Goal: Information Seeking & Learning: Learn about a topic

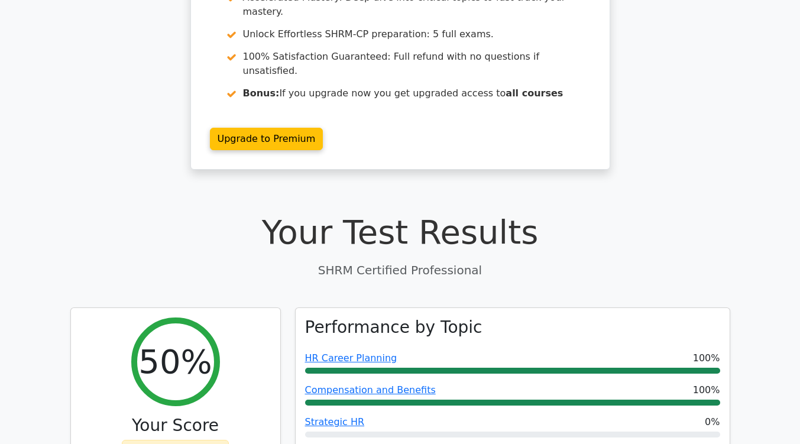
drag, startPoint x: 0, startPoint y: 0, endPoint x: 404, endPoint y: 198, distance: 450.2
click at [404, 212] on h1 "Your Test Results" at bounding box center [400, 232] width 660 height 40
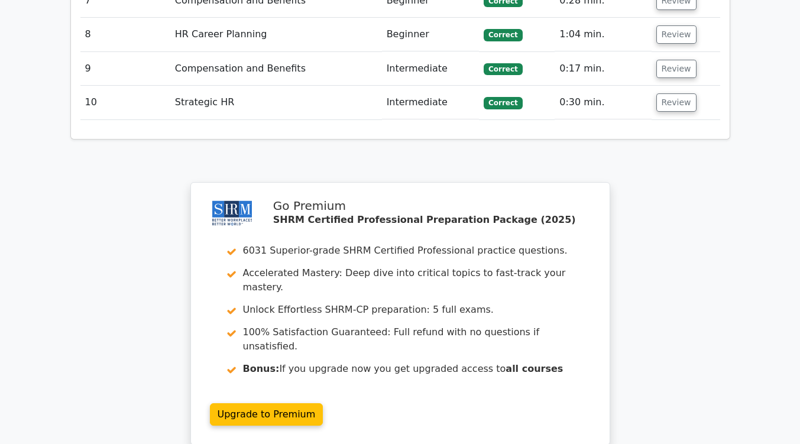
scroll to position [1796, 0]
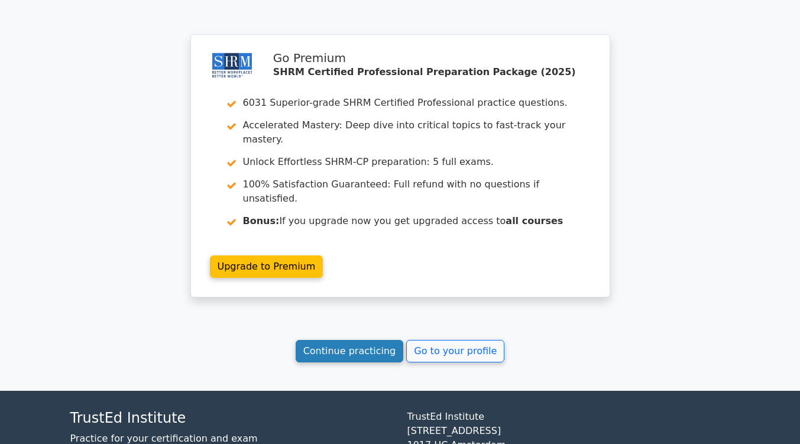
click at [351, 340] on link "Continue practicing" at bounding box center [350, 351] width 108 height 22
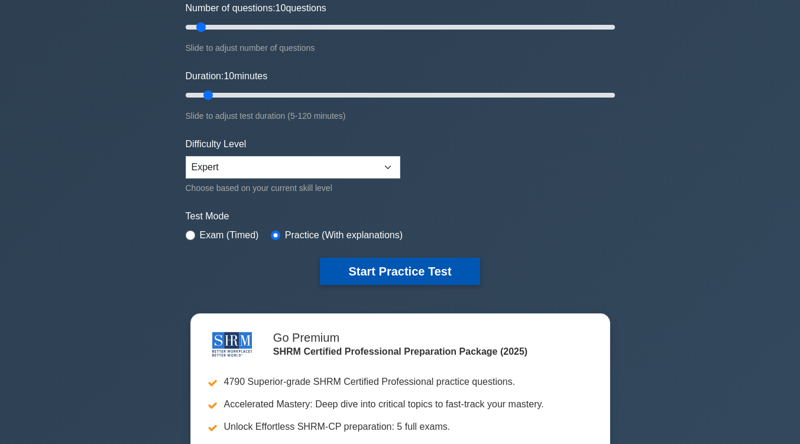
click at [374, 270] on button "Start Practice Test" at bounding box center [400, 271] width 160 height 27
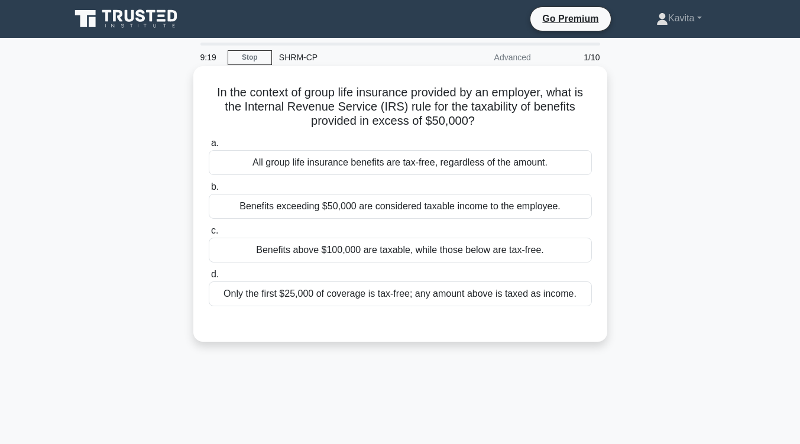
click at [414, 168] on div "All group life insurance benefits are tax-free, regardless of the amount." at bounding box center [400, 162] width 383 height 25
click at [209, 147] on input "a. All group life insurance benefits are tax-free, regardless of the amount." at bounding box center [209, 143] width 0 height 8
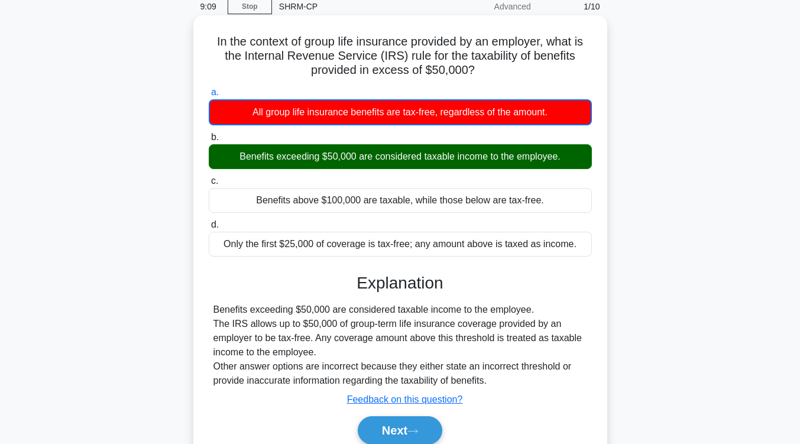
scroll to position [52, 0]
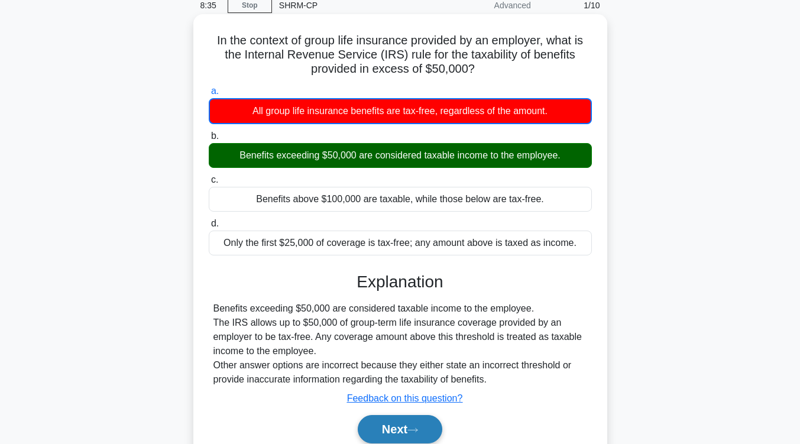
click at [411, 427] on button "Next" at bounding box center [400, 429] width 85 height 28
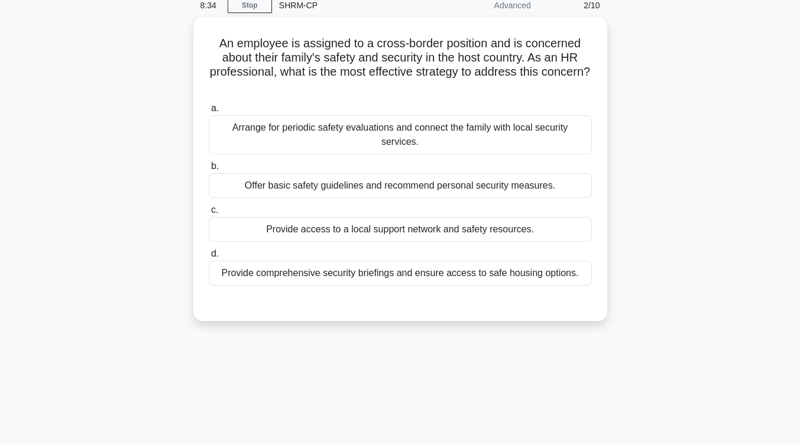
scroll to position [0, 0]
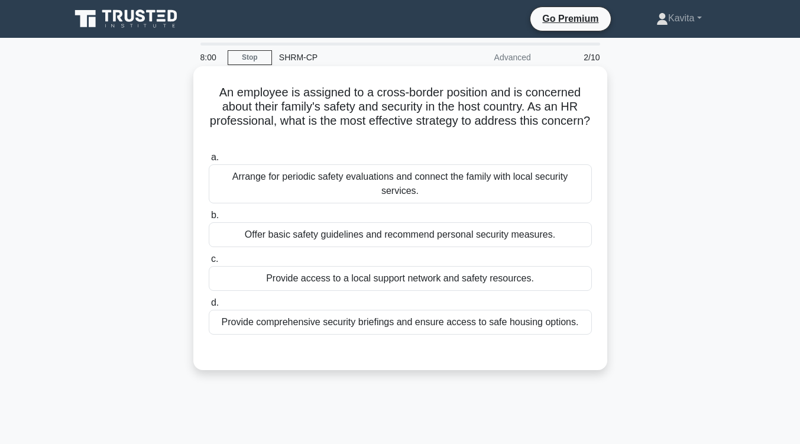
click at [507, 278] on div "Provide access to a local support network and safety resources." at bounding box center [400, 278] width 383 height 25
click at [209, 263] on input "c. Provide access to a local support network and safety resources." at bounding box center [209, 259] width 0 height 8
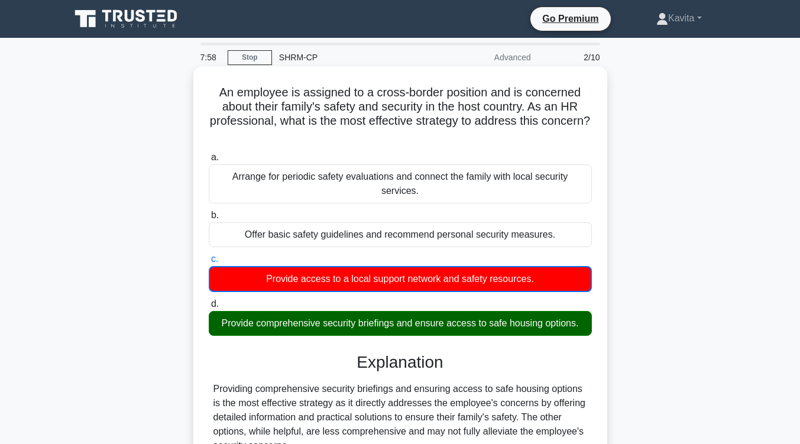
scroll to position [60, 0]
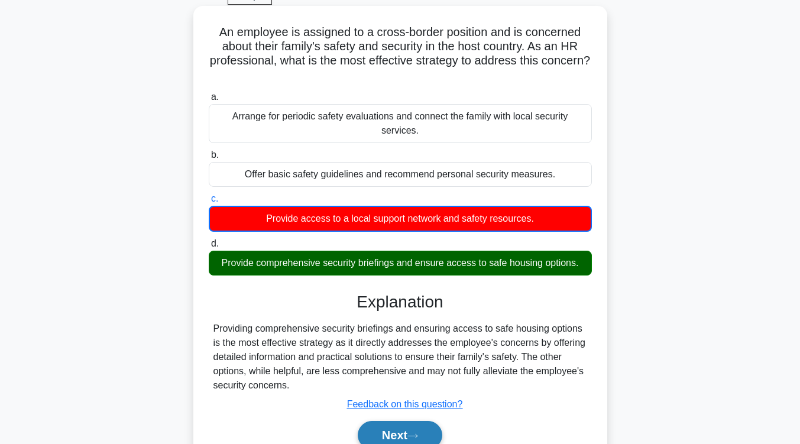
click at [431, 439] on button "Next" at bounding box center [400, 435] width 85 height 28
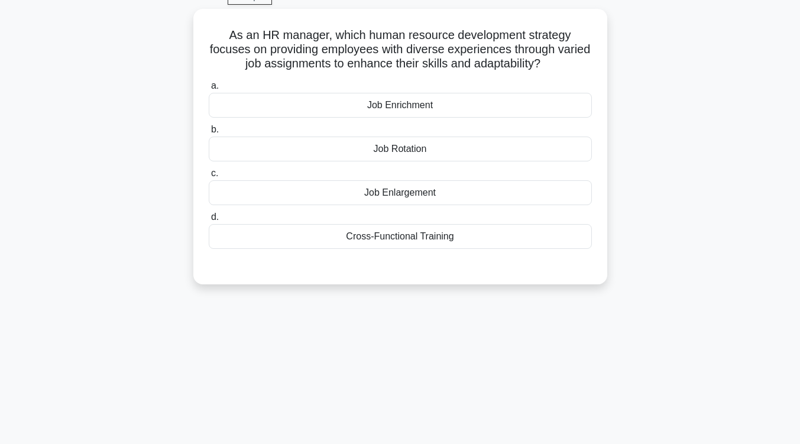
scroll to position [0, 0]
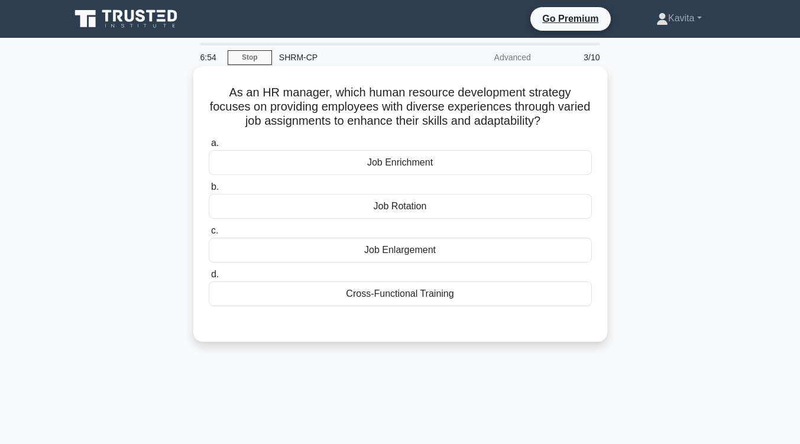
click at [437, 297] on div "Cross-Functional Training" at bounding box center [400, 293] width 383 height 25
click at [209, 278] on input "d. Cross-Functional Training" at bounding box center [209, 275] width 0 height 8
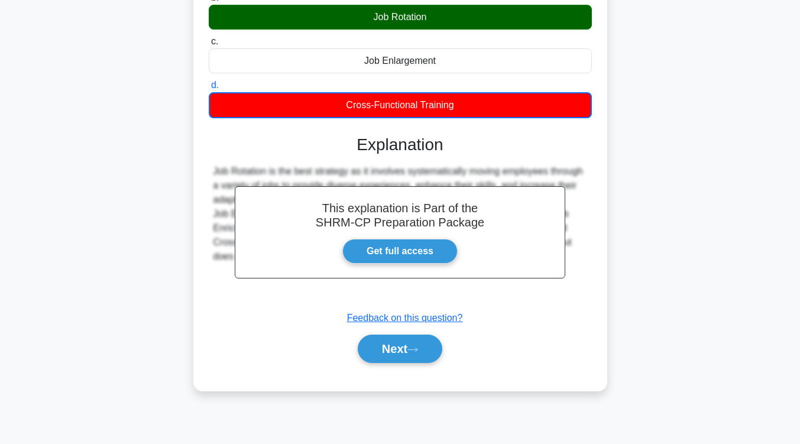
scroll to position [190, 0]
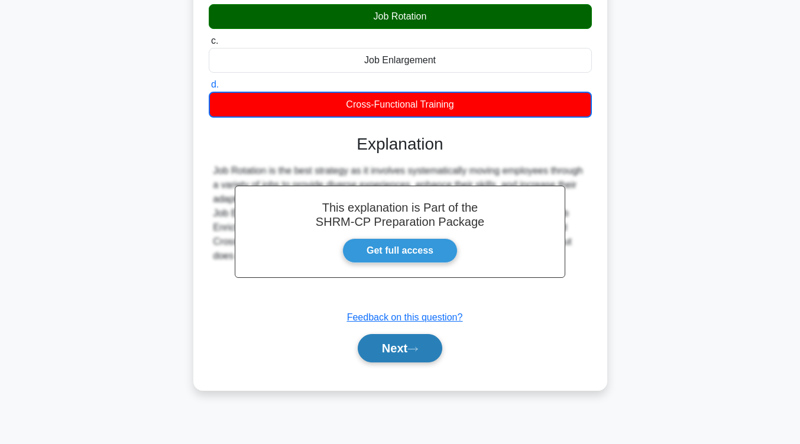
click at [400, 343] on button "Next" at bounding box center [400, 348] width 85 height 28
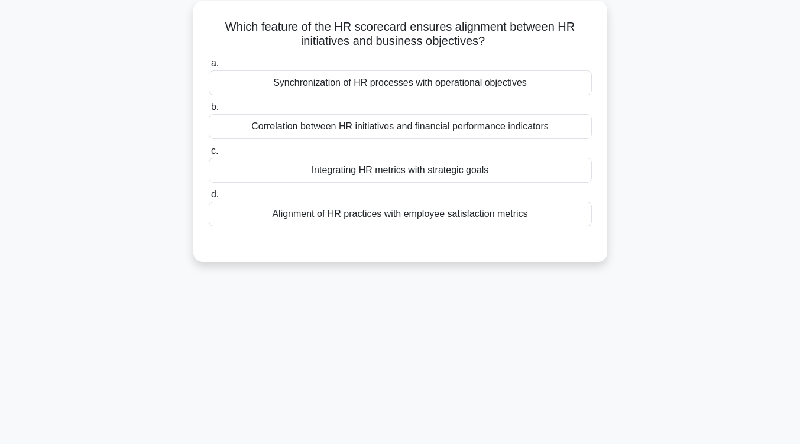
scroll to position [68, 0]
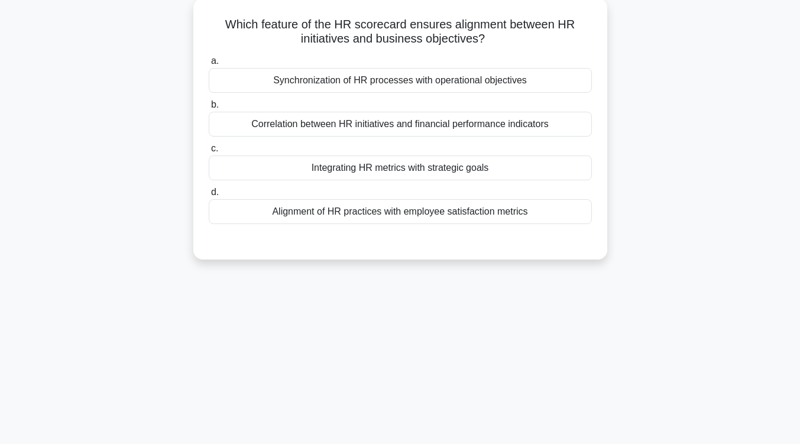
click at [470, 170] on div "Integrating HR metrics with strategic goals" at bounding box center [400, 167] width 383 height 25
click at [209, 152] on input "c. Integrating HR metrics with strategic goals" at bounding box center [209, 149] width 0 height 8
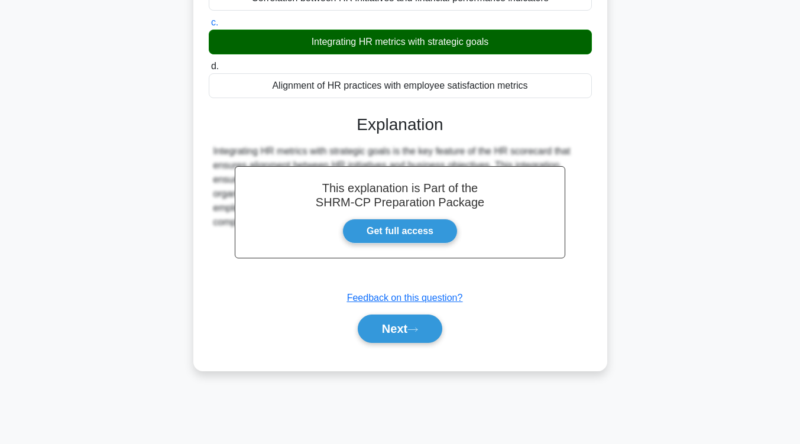
scroll to position [194, 0]
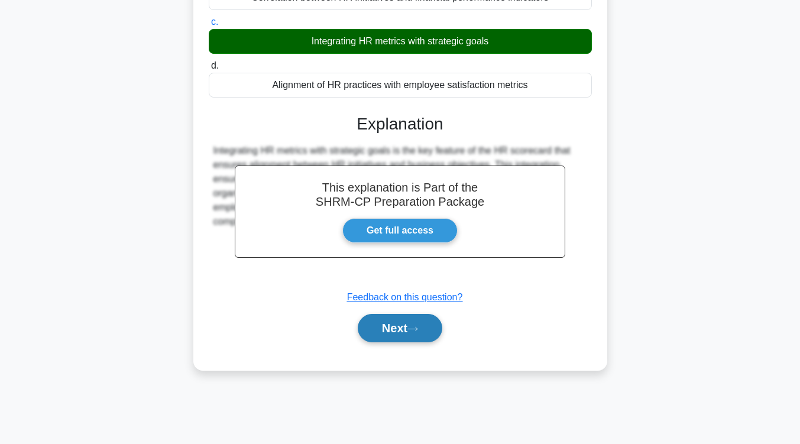
click at [393, 338] on button "Next" at bounding box center [400, 328] width 85 height 28
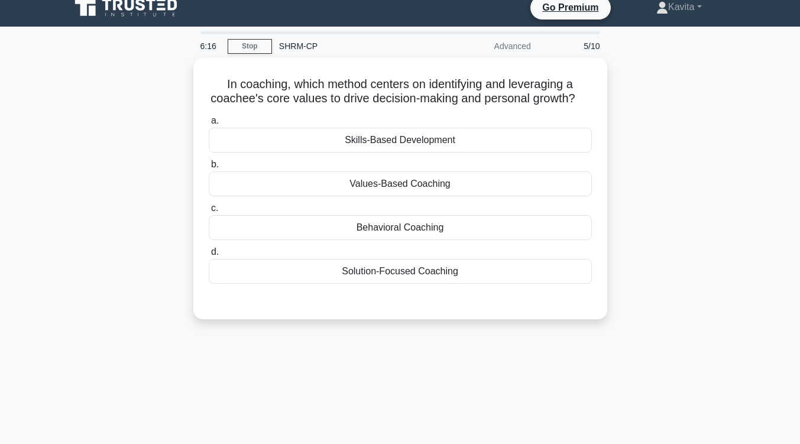
scroll to position [0, 0]
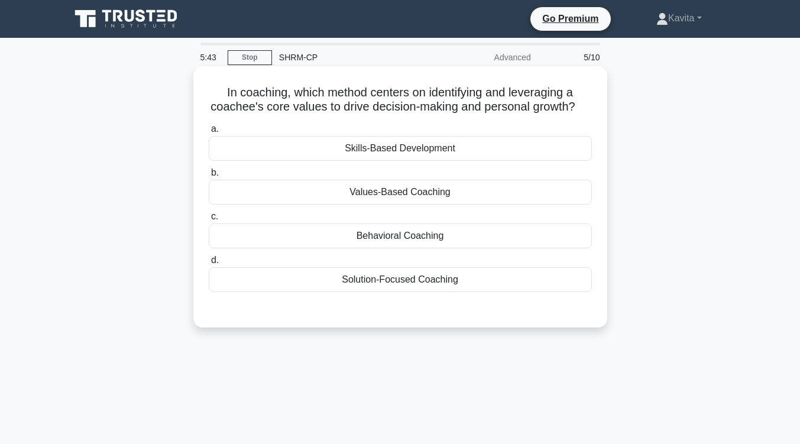
click at [407, 292] on div "Solution-Focused Coaching" at bounding box center [400, 279] width 383 height 25
click at [209, 264] on input "d. Solution-Focused Coaching" at bounding box center [209, 261] width 0 height 8
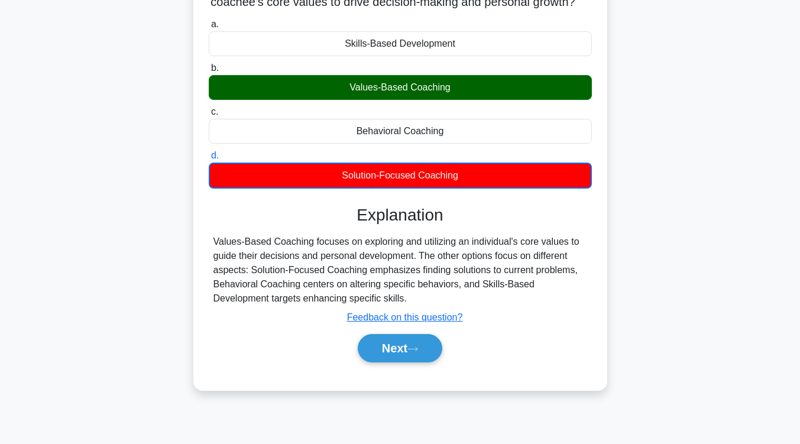
scroll to position [115, 0]
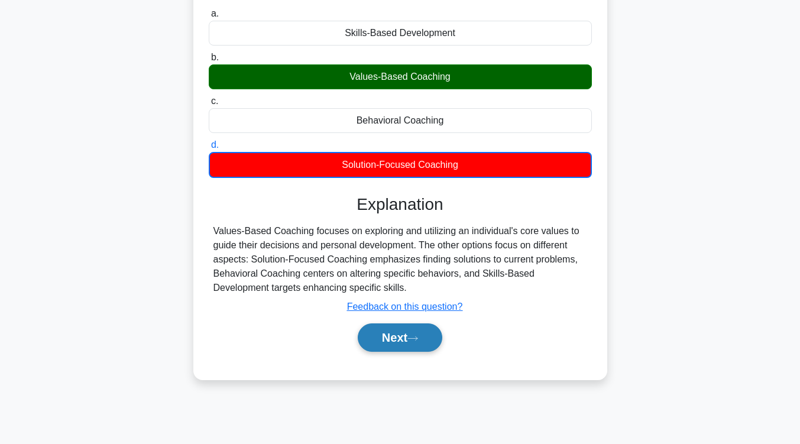
click at [379, 352] on button "Next" at bounding box center [400, 337] width 85 height 28
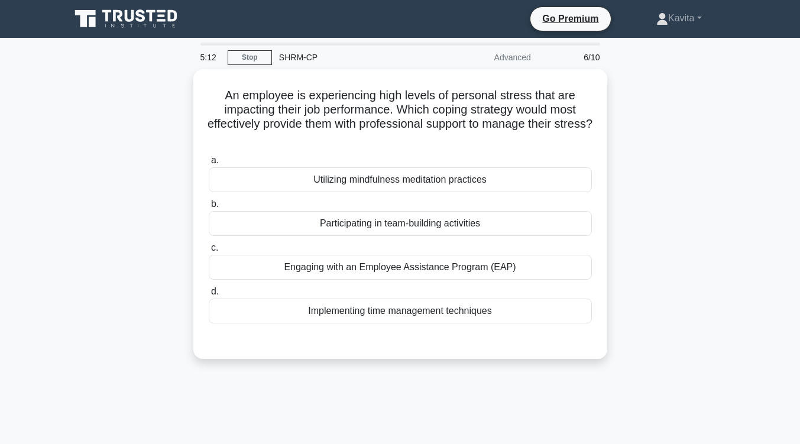
scroll to position [1, 0]
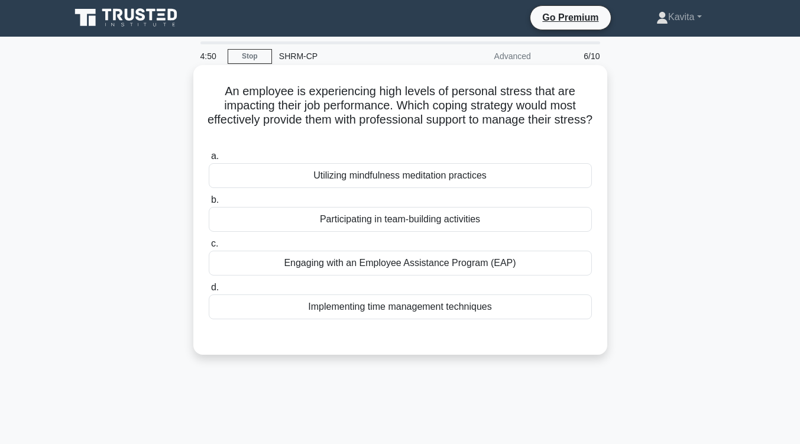
click at [408, 267] on div "Engaging with an Employee Assistance Program (EAP)" at bounding box center [400, 263] width 383 height 25
click at [209, 248] on input "c. Engaging with an Employee Assistance Program (EAP)" at bounding box center [209, 244] width 0 height 8
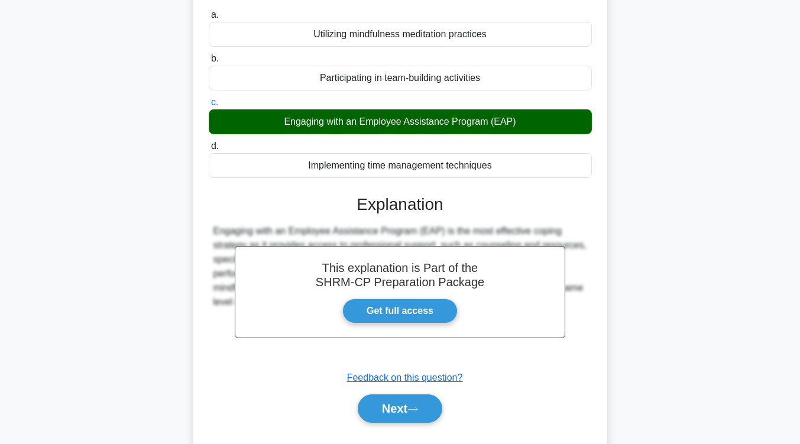
scroll to position [166, 0]
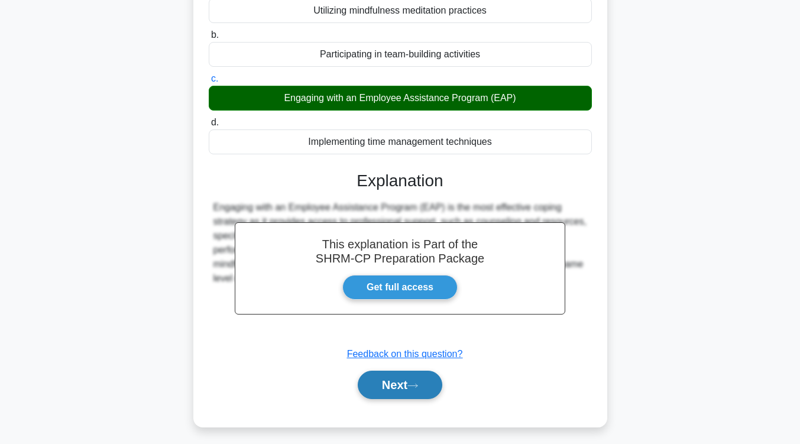
click at [408, 380] on button "Next" at bounding box center [400, 385] width 85 height 28
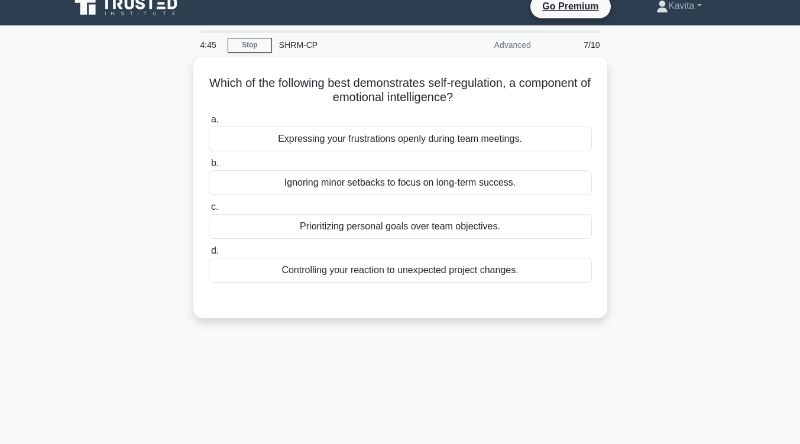
scroll to position [3, 0]
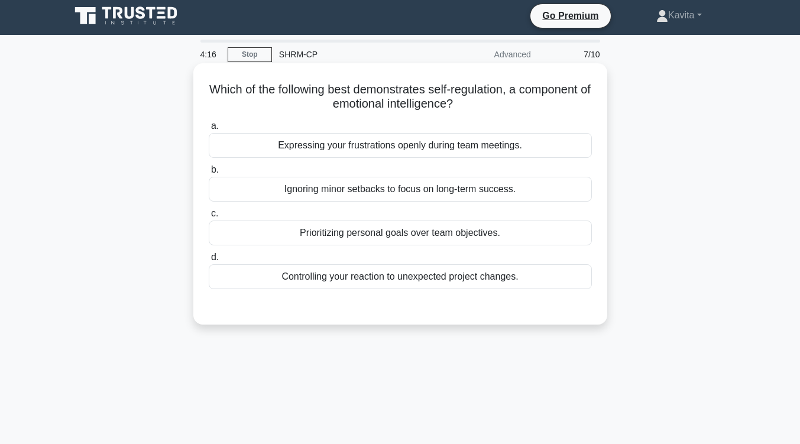
click at [465, 194] on div "Ignoring minor setbacks to focus on long-term success." at bounding box center [400, 189] width 383 height 25
click at [209, 174] on input "b. Ignoring minor setbacks to focus on long-term success." at bounding box center [209, 170] width 0 height 8
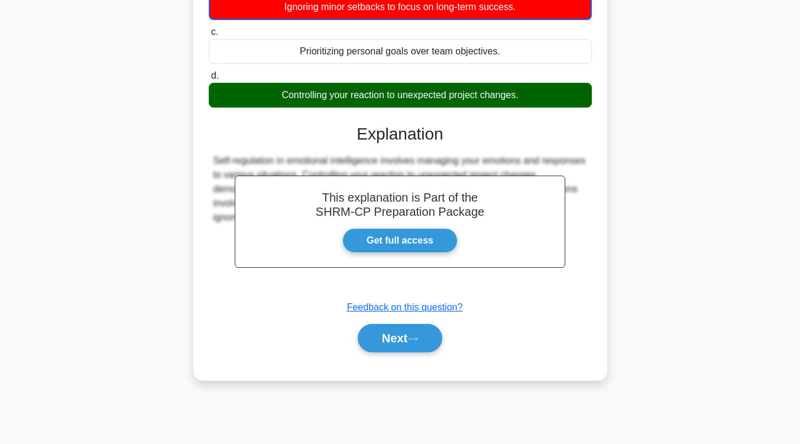
scroll to position [194, 0]
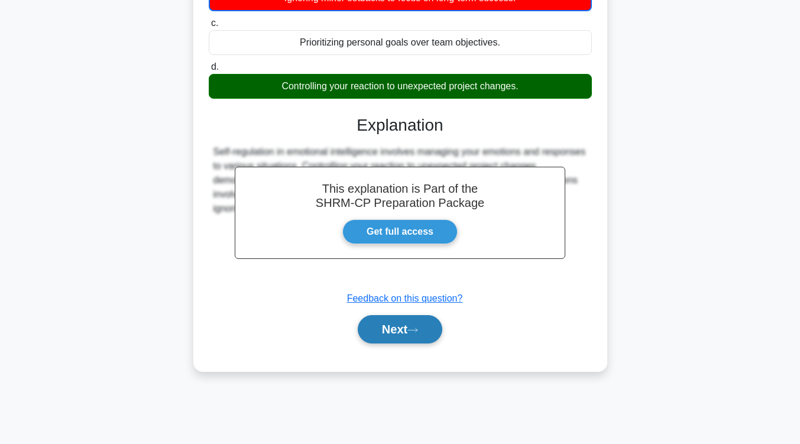
click at [424, 330] on button "Next" at bounding box center [400, 329] width 85 height 28
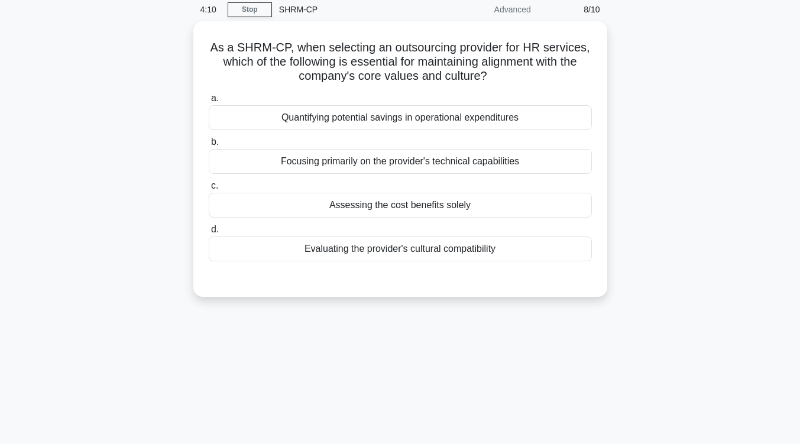
scroll to position [47, 0]
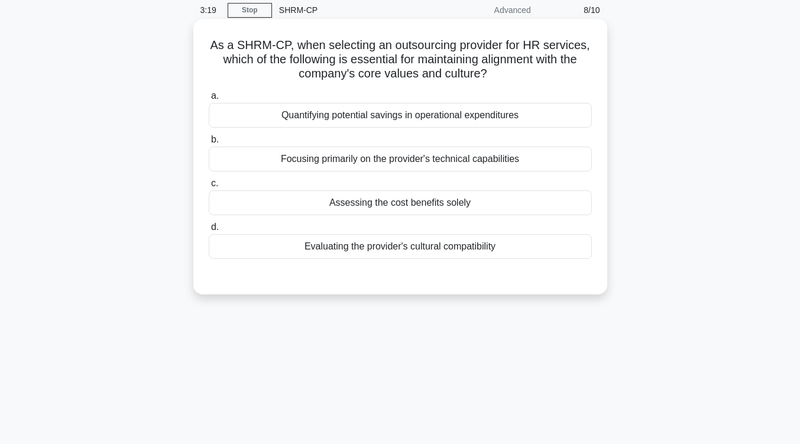
click at [482, 246] on div "Evaluating the provider's cultural compatibility" at bounding box center [400, 246] width 383 height 25
click at [209, 231] on input "d. Evaluating the provider's cultural compatibility" at bounding box center [209, 227] width 0 height 8
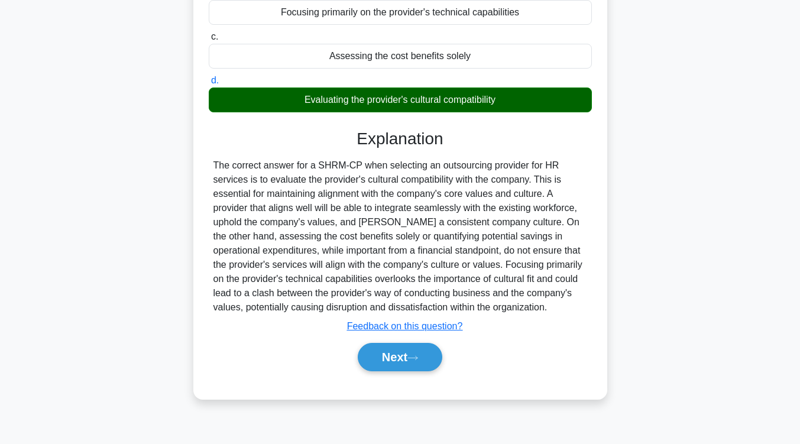
scroll to position [194, 0]
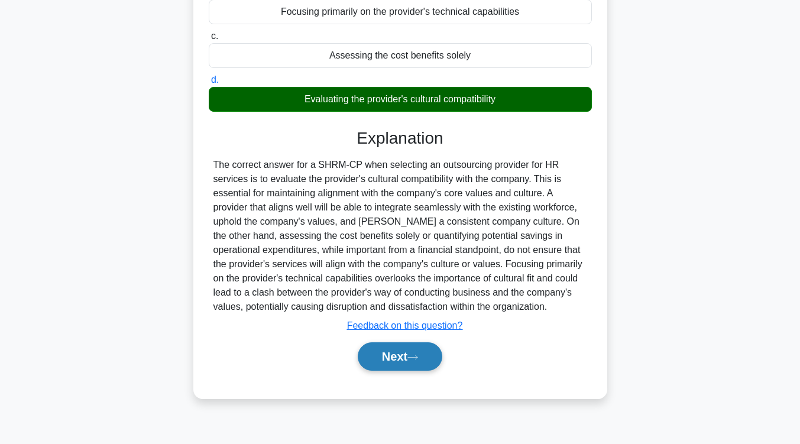
click at [418, 361] on icon at bounding box center [412, 357] width 11 height 7
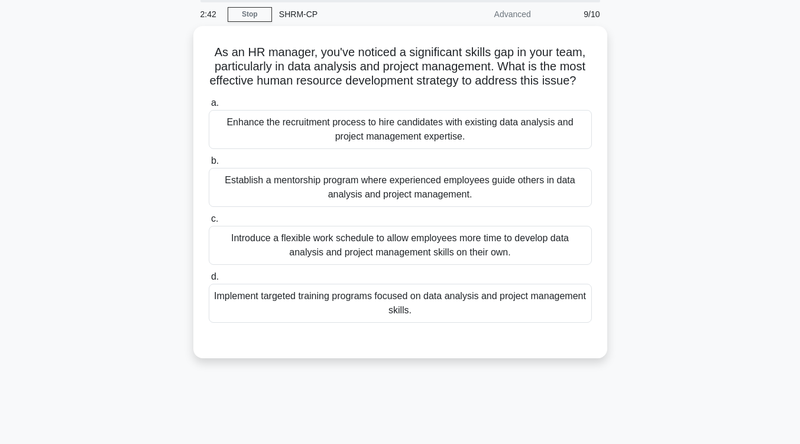
scroll to position [43, 0]
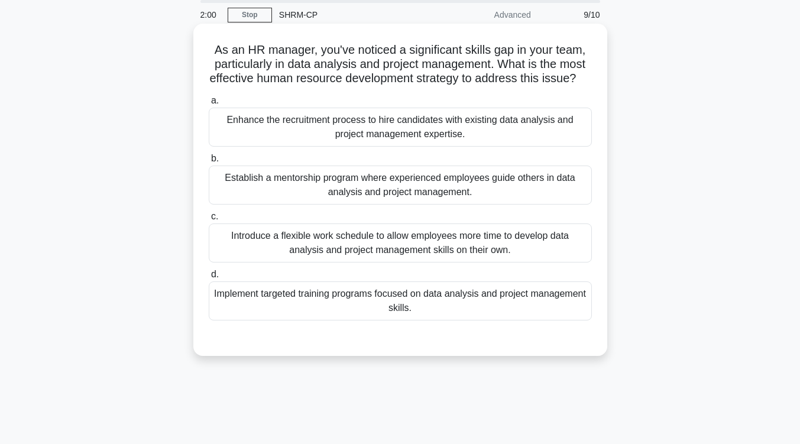
click at [438, 205] on div "Establish a mentorship program where experienced employees guide others in data…" at bounding box center [400, 185] width 383 height 39
click at [209, 163] on input "b. Establish a mentorship program where experienced employees guide others in d…" at bounding box center [209, 159] width 0 height 8
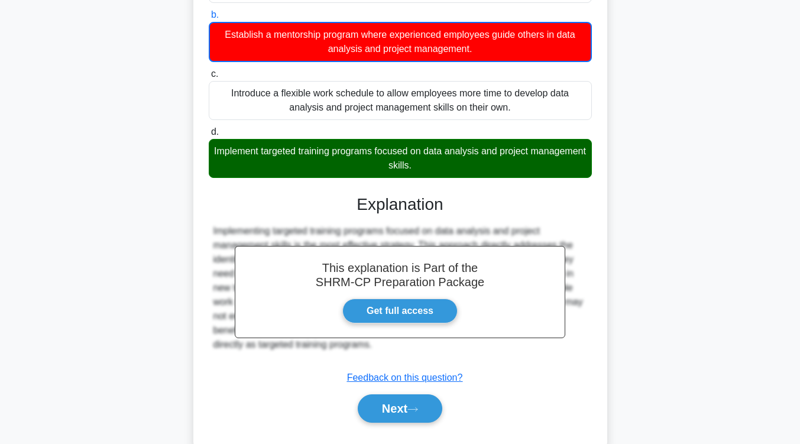
scroll to position [230, 0]
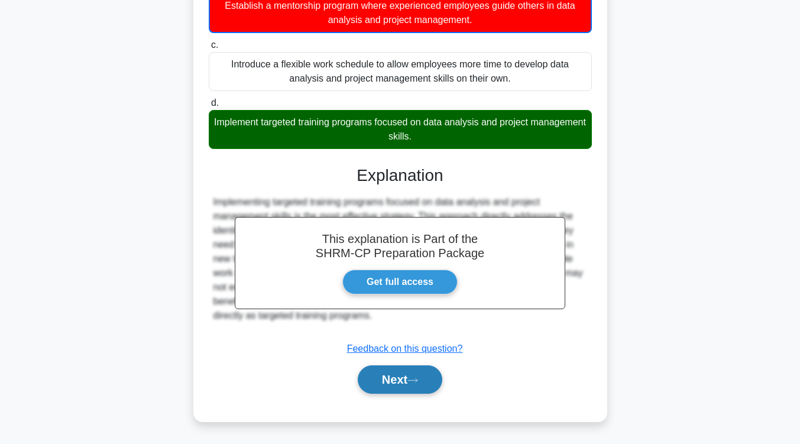
click at [390, 385] on button "Next" at bounding box center [400, 379] width 85 height 28
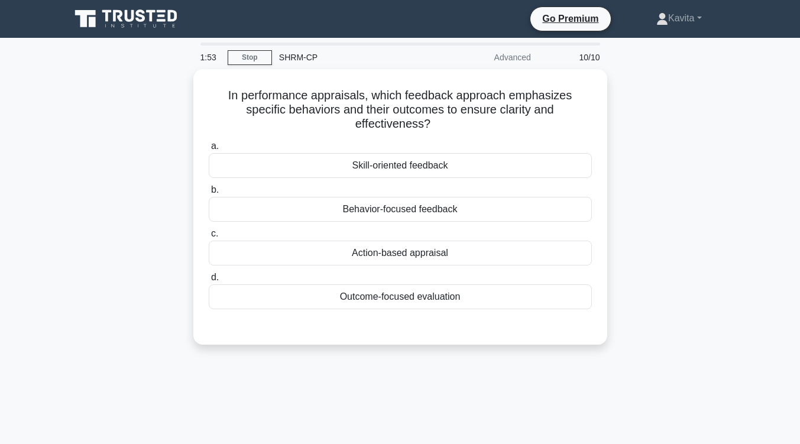
scroll to position [1, 0]
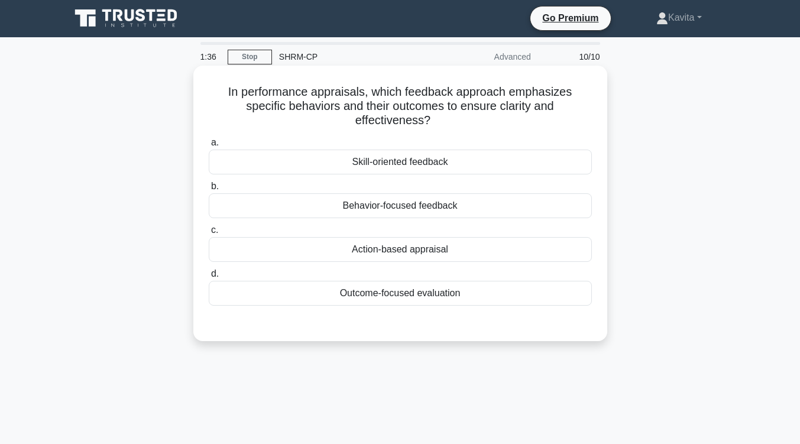
drag, startPoint x: 390, startPoint y: 385, endPoint x: 295, endPoint y: 338, distance: 105.7
click at [295, 338] on div "In performance appraisals, which feedback approach emphasizes specific behavior…" at bounding box center [400, 203] width 414 height 275
click at [369, 209] on div "Behavior-focused feedback" at bounding box center [400, 205] width 383 height 25
click at [209, 190] on input "b. Behavior-focused feedback" at bounding box center [209, 187] width 0 height 8
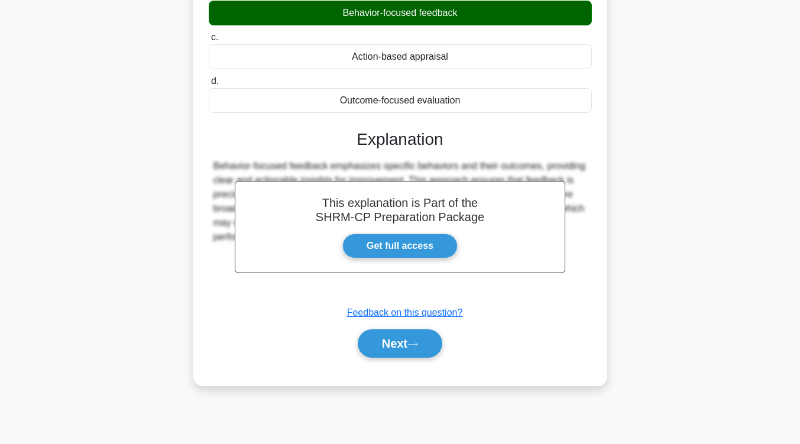
scroll to position [194, 0]
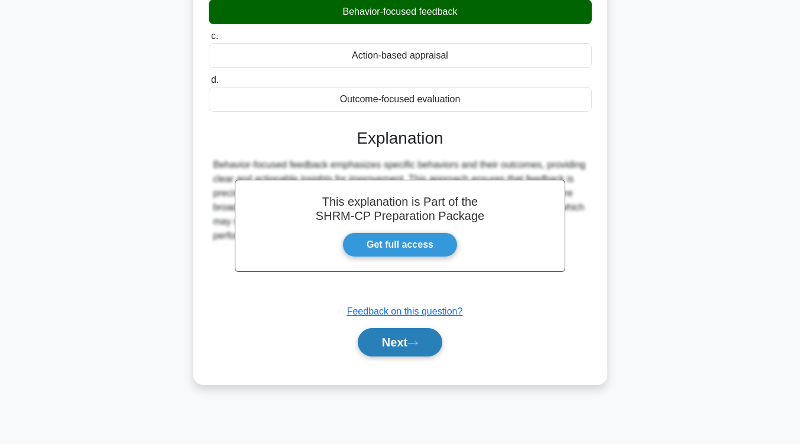
click at [398, 343] on button "Next" at bounding box center [400, 342] width 85 height 28
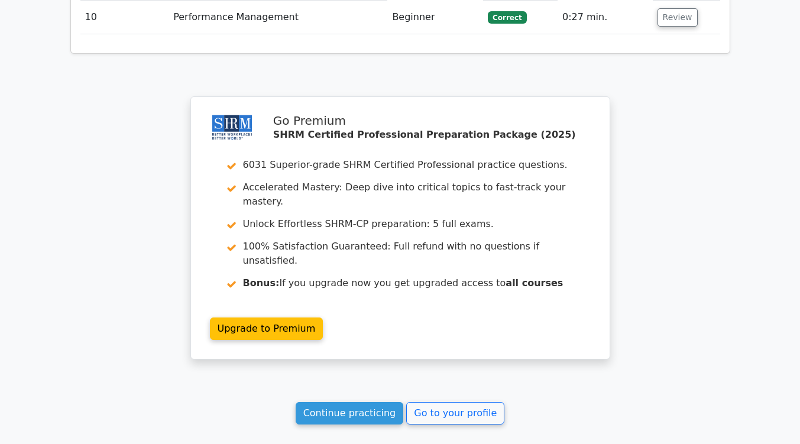
scroll to position [1766, 0]
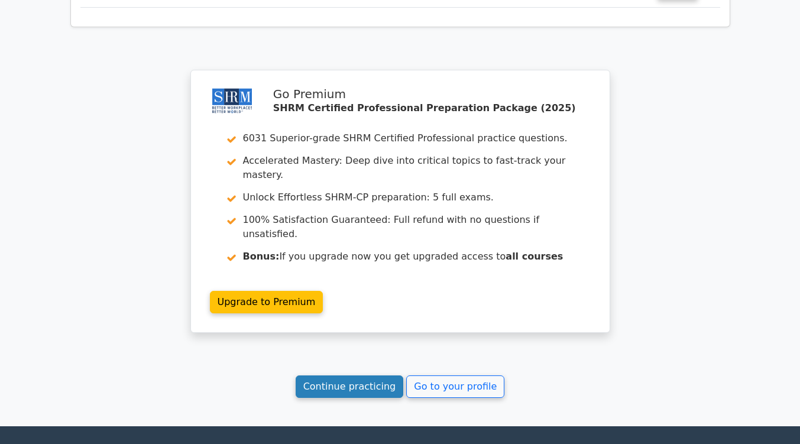
click at [361, 375] on link "Continue practicing" at bounding box center [350, 386] width 108 height 22
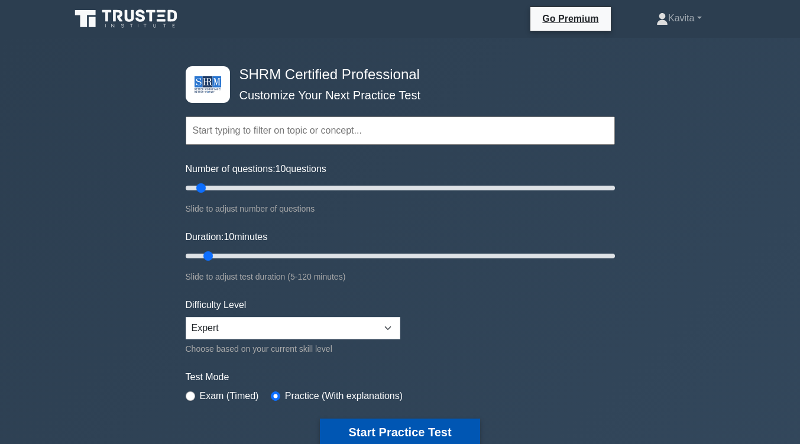
click at [383, 431] on button "Start Practice Test" at bounding box center [400, 431] width 160 height 27
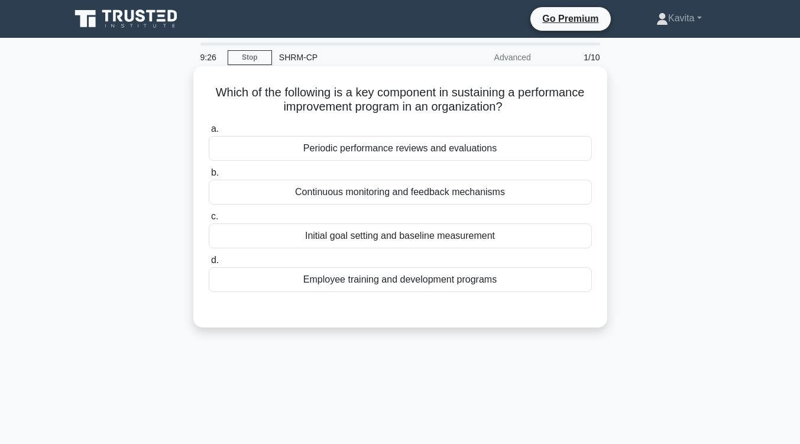
click at [450, 196] on div "Continuous monitoring and feedback mechanisms" at bounding box center [400, 192] width 383 height 25
click at [209, 177] on input "b. Continuous monitoring and feedback mechanisms" at bounding box center [209, 173] width 0 height 8
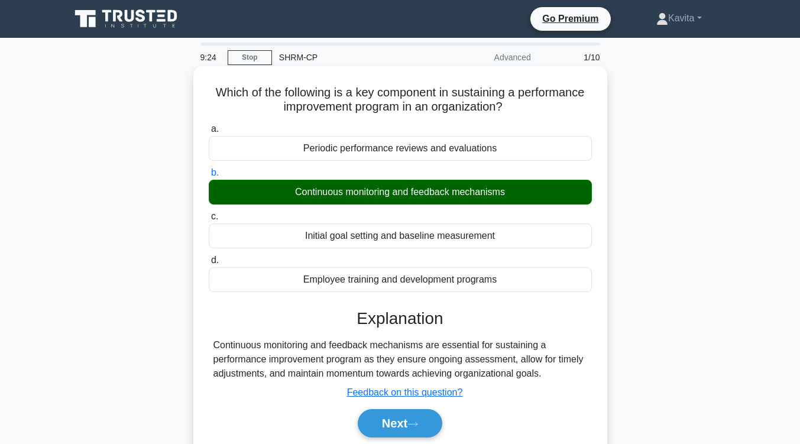
scroll to position [112, 0]
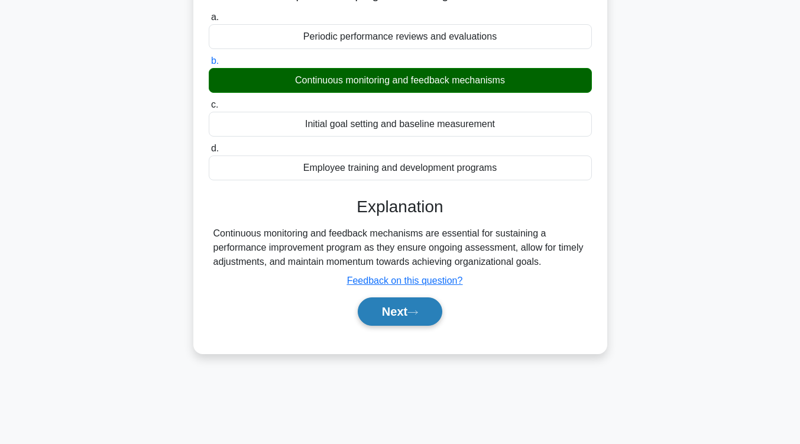
click at [417, 314] on icon at bounding box center [412, 312] width 11 height 7
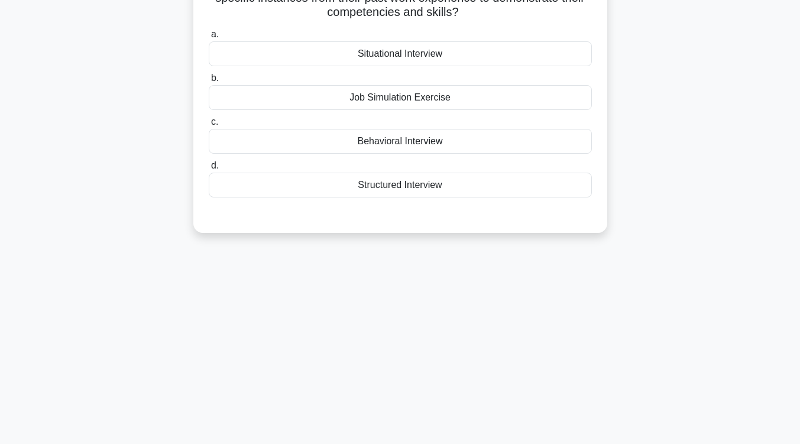
scroll to position [0, 0]
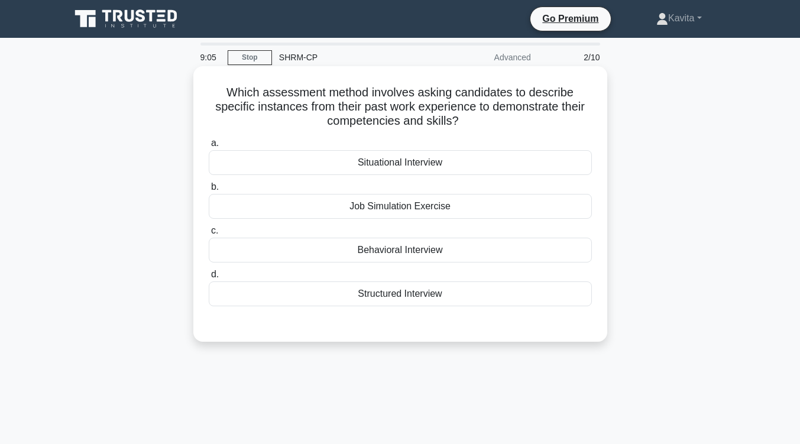
click at [417, 301] on div "Structured Interview" at bounding box center [400, 293] width 383 height 25
click at [209, 278] on input "d. Structured Interview" at bounding box center [209, 275] width 0 height 8
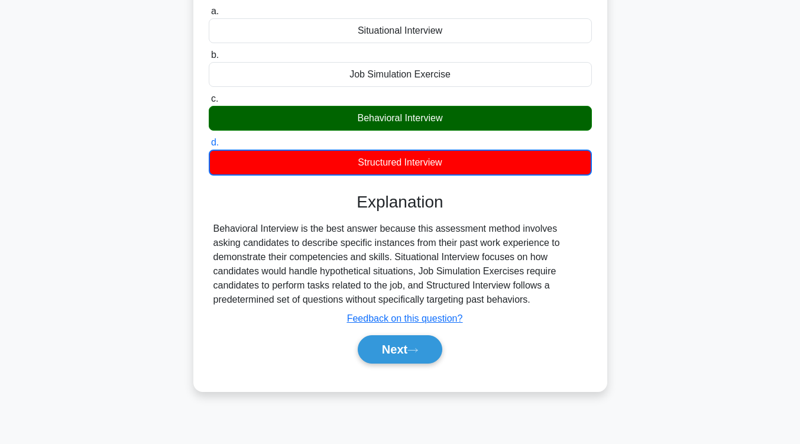
scroll to position [157, 0]
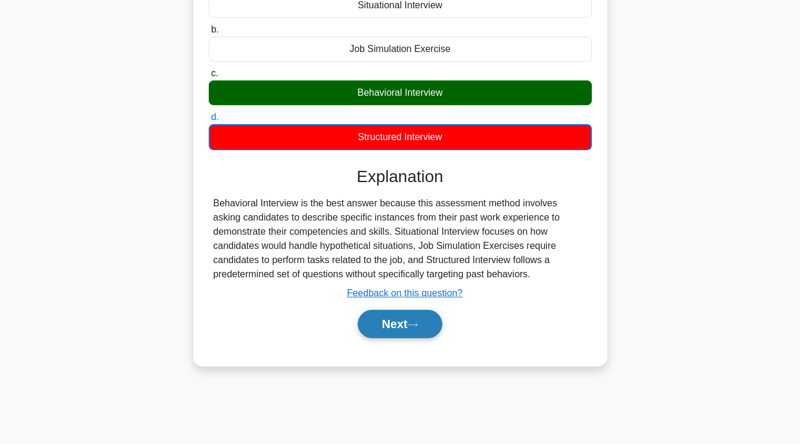
click at [414, 320] on button "Next" at bounding box center [400, 324] width 85 height 28
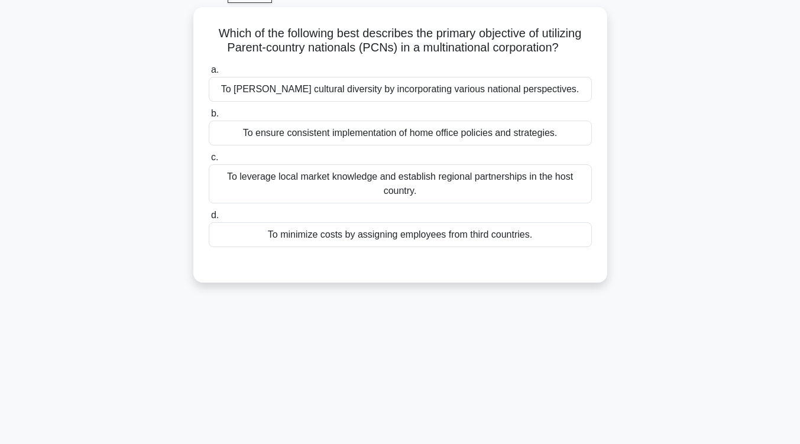
scroll to position [65, 0]
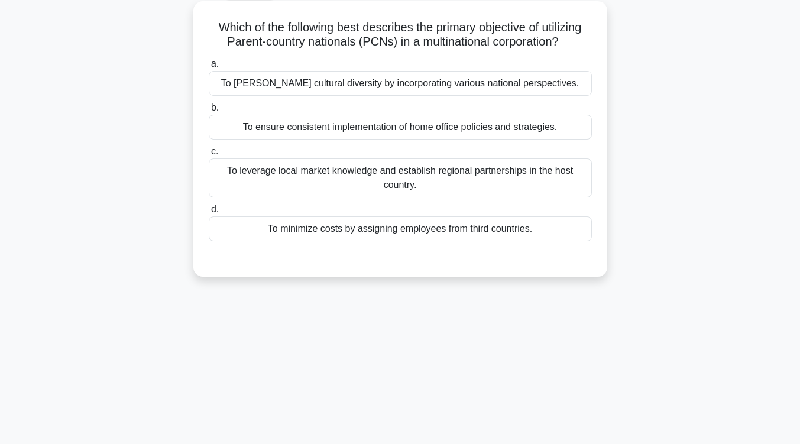
click at [449, 193] on div "To leverage local market knowledge and establish regional partnerships in the h…" at bounding box center [400, 177] width 383 height 39
click at [209, 155] on input "c. To leverage local market knowledge and establish regional partnerships in th…" at bounding box center [209, 152] width 0 height 8
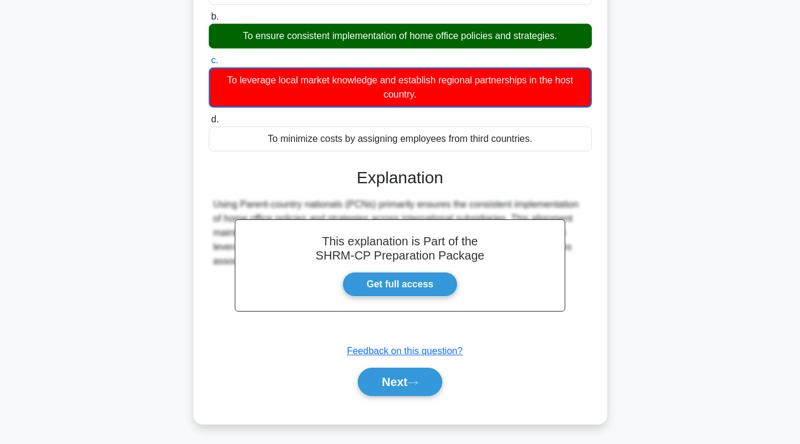
scroll to position [194, 0]
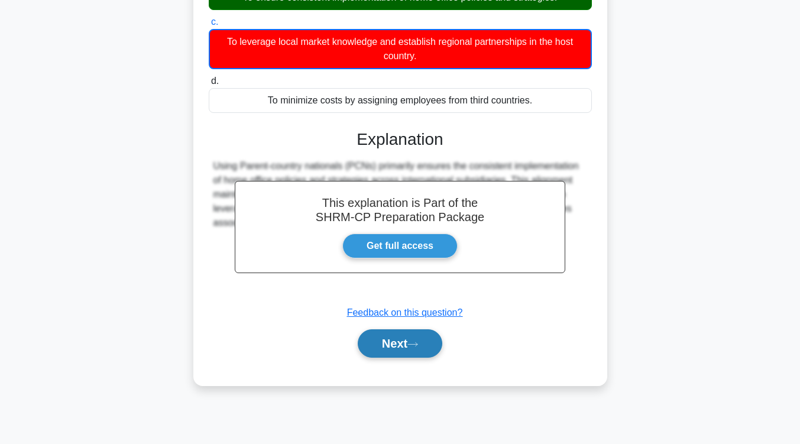
click at [409, 333] on button "Next" at bounding box center [400, 343] width 85 height 28
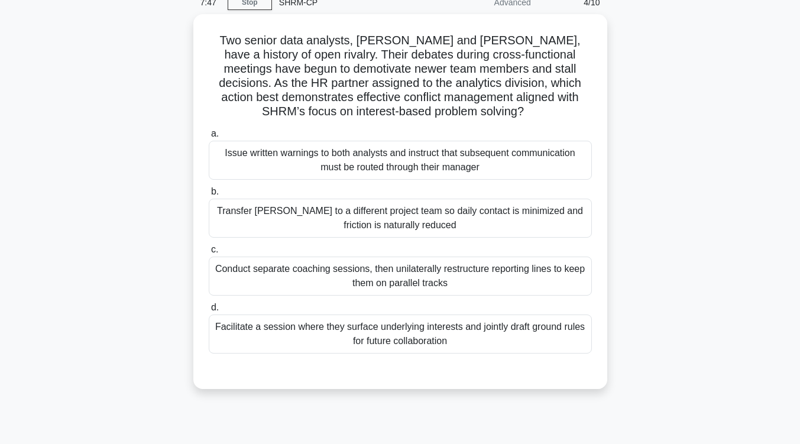
scroll to position [54, 0]
click at [409, 333] on div "Facilitate a session where they surface underlying interests and jointly draft …" at bounding box center [400, 334] width 383 height 39
click at [209, 312] on input "d. Facilitate a session where they surface underlying interests and jointly dra…" at bounding box center [209, 308] width 0 height 8
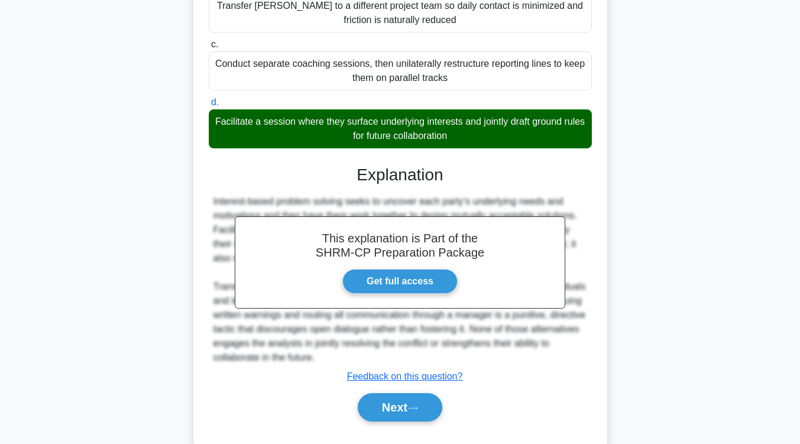
scroll to position [264, 0]
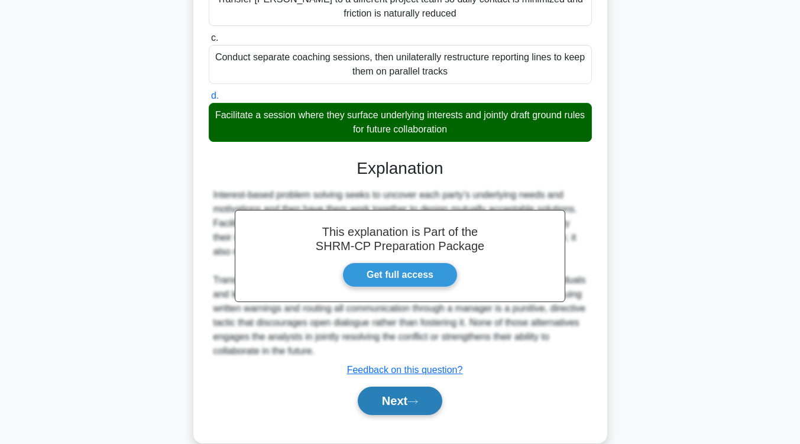
click at [392, 407] on button "Next" at bounding box center [400, 401] width 85 height 28
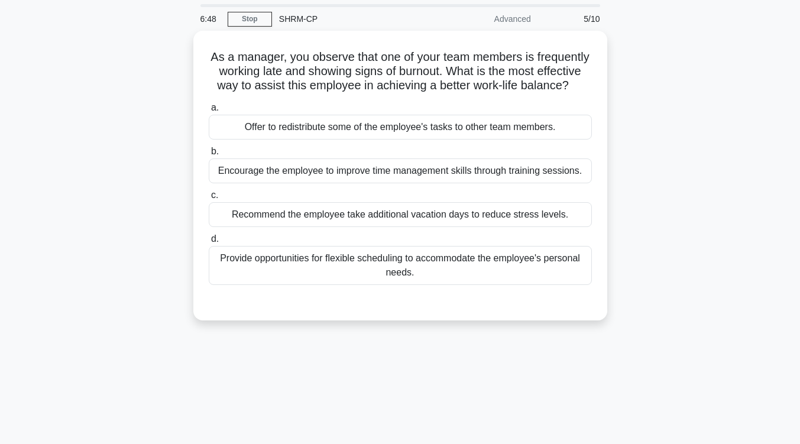
scroll to position [31, 0]
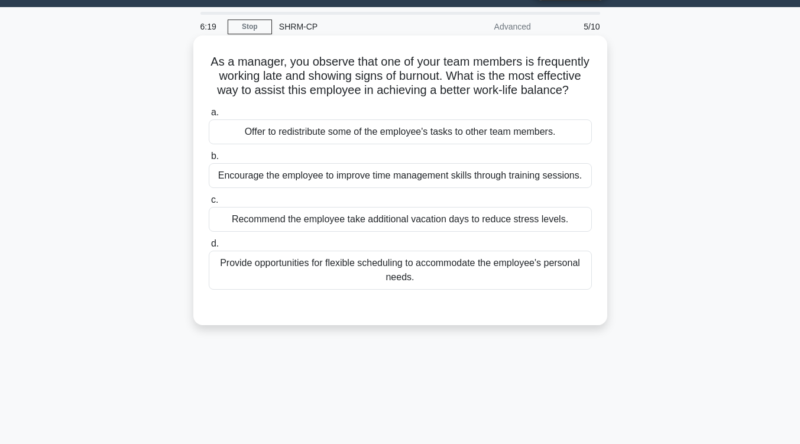
click at [484, 188] on div "Encourage the employee to improve time management skills through training sessi…" at bounding box center [400, 175] width 383 height 25
click at [209, 160] on input "b. Encourage the employee to improve time management skills through training se…" at bounding box center [209, 156] width 0 height 8
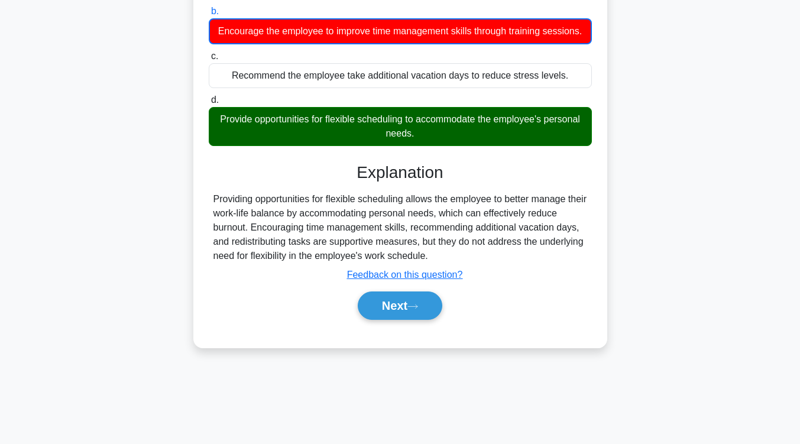
scroll to position [180, 0]
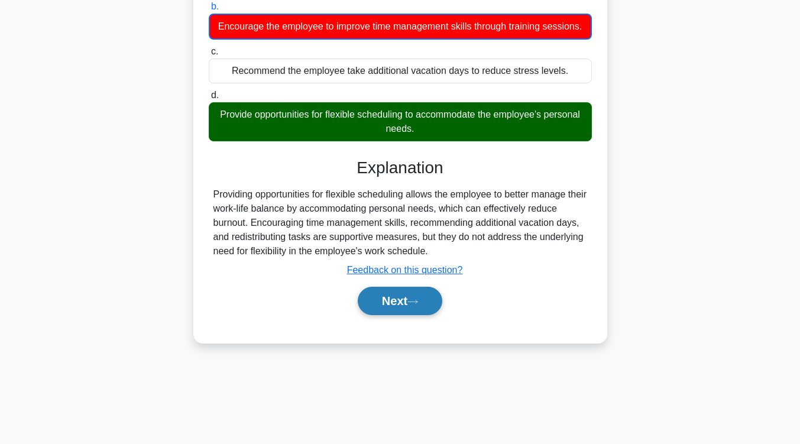
click at [424, 315] on button "Next" at bounding box center [400, 301] width 85 height 28
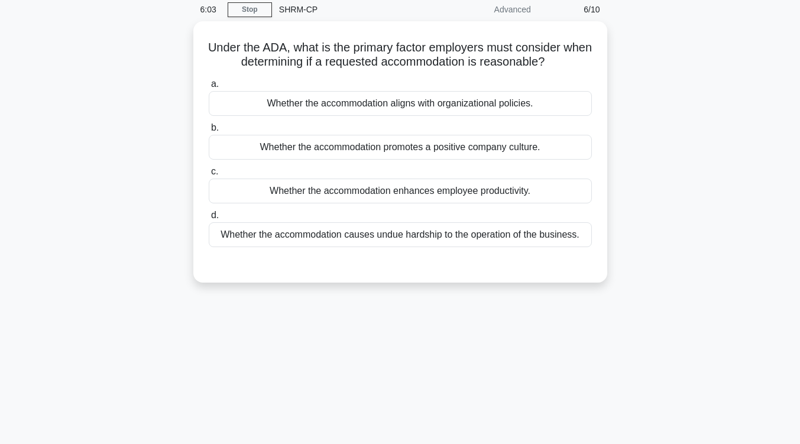
scroll to position [17, 0]
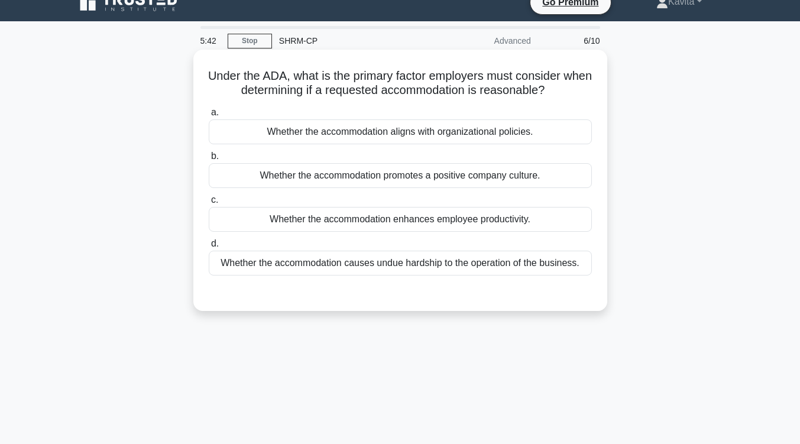
click at [494, 266] on div "Whether the accommodation causes undue hardship to the operation of the busines…" at bounding box center [400, 263] width 383 height 25
click at [209, 248] on input "d. Whether the accommodation causes undue hardship to the operation of the busi…" at bounding box center [209, 244] width 0 height 8
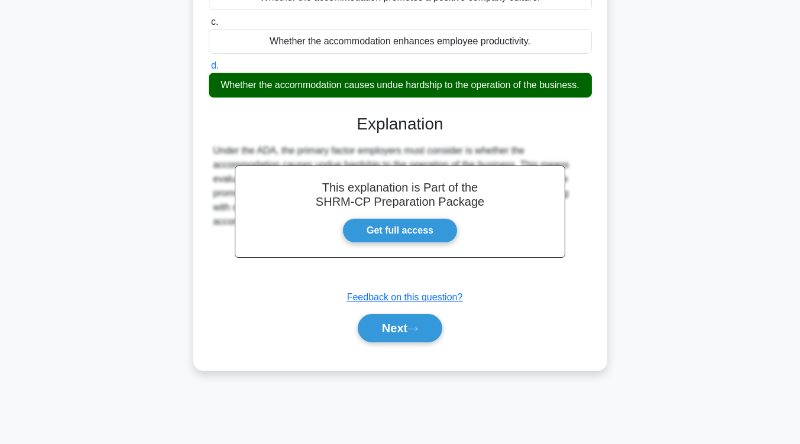
scroll to position [193, 0]
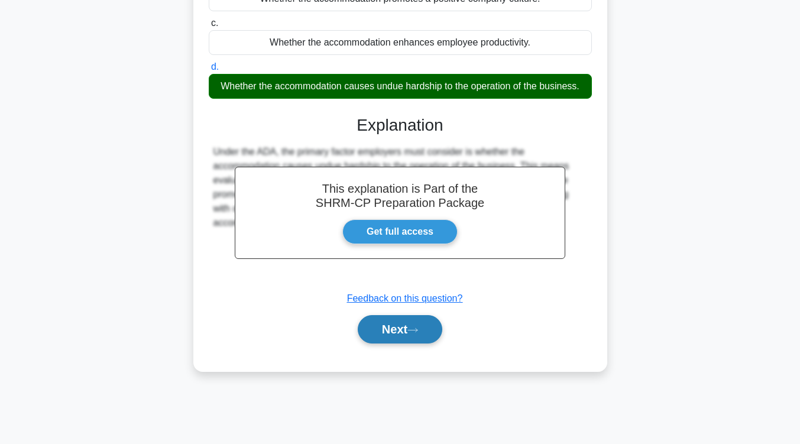
click at [410, 333] on button "Next" at bounding box center [400, 329] width 85 height 28
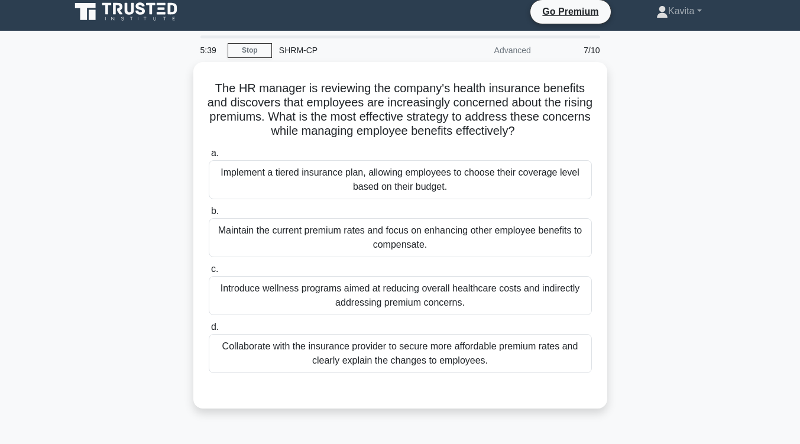
scroll to position [8, 0]
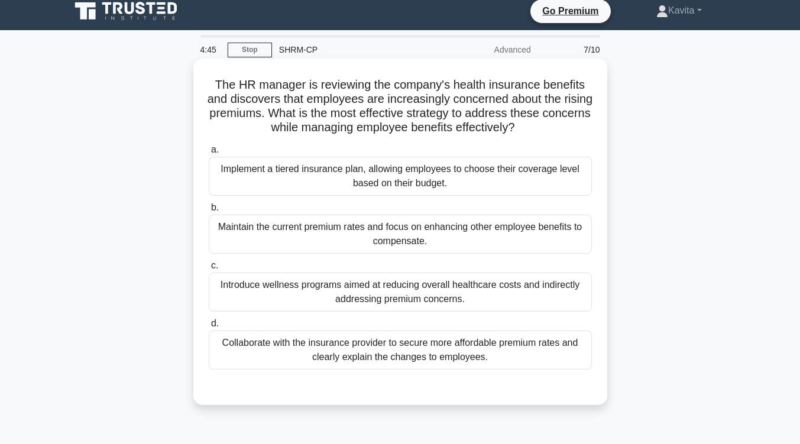
click at [401, 186] on div "Implement a tiered insurance plan, allowing employees to choose their coverage …" at bounding box center [400, 176] width 383 height 39
click at [209, 154] on input "a. Implement a tiered insurance plan, allowing employees to choose their covera…" at bounding box center [209, 150] width 0 height 8
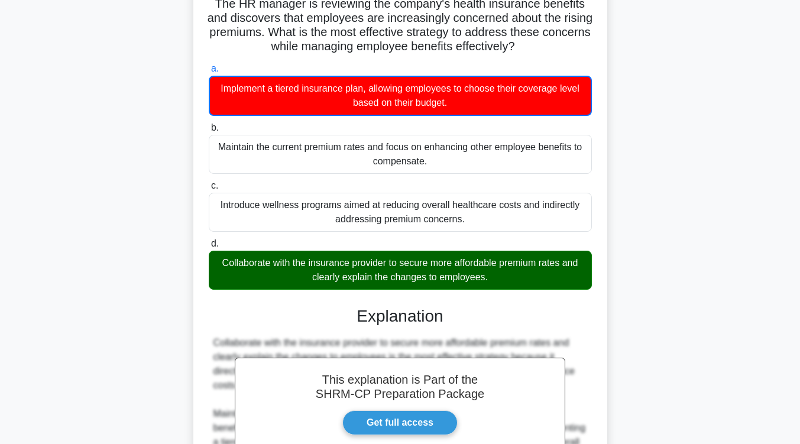
scroll to position [213, 0]
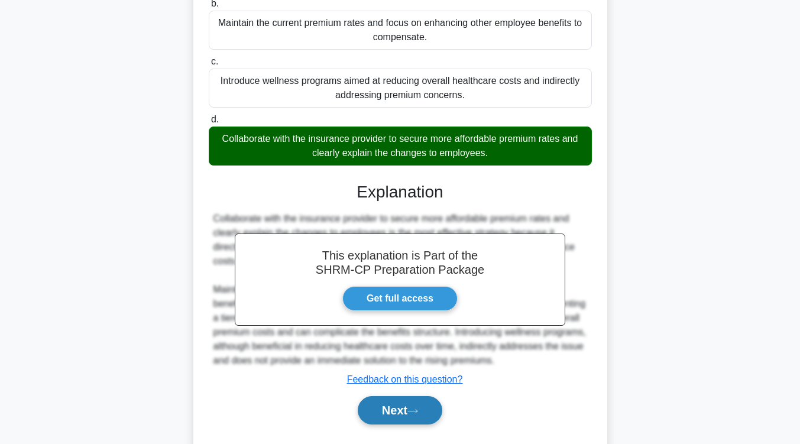
click at [373, 424] on button "Next" at bounding box center [400, 410] width 85 height 28
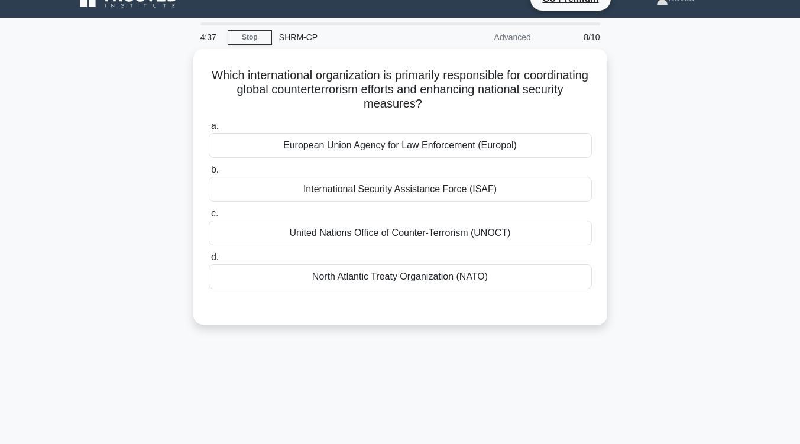
scroll to position [0, 0]
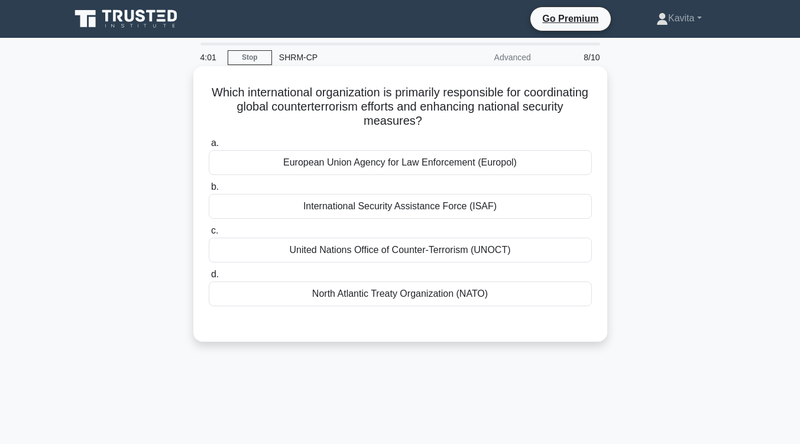
click at [357, 256] on div "United Nations Office of Counter-Terrorism (UNOCT)" at bounding box center [400, 250] width 383 height 25
click at [209, 235] on input "c. United Nations Office of Counter-Terrorism (UNOCT)" at bounding box center [209, 231] width 0 height 8
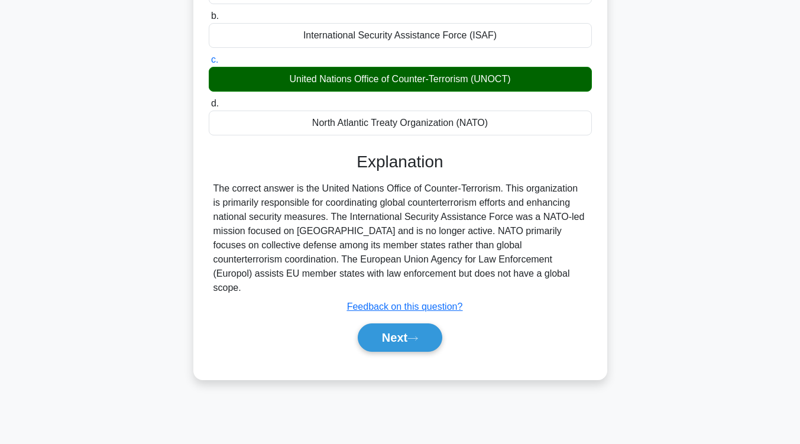
scroll to position [170, 0]
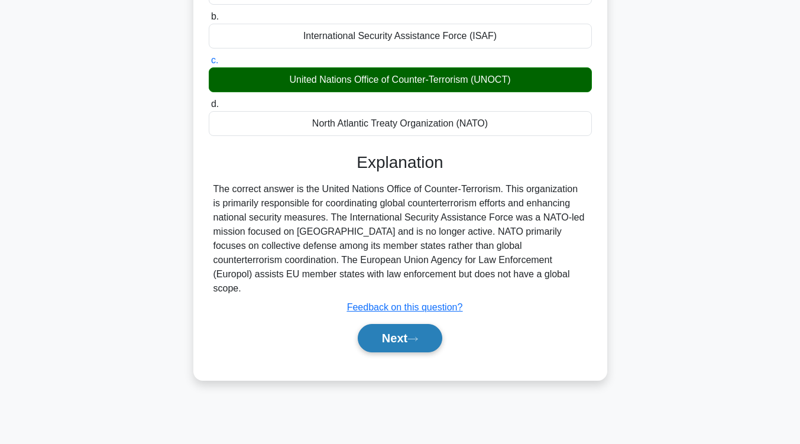
click at [386, 327] on button "Next" at bounding box center [400, 338] width 85 height 28
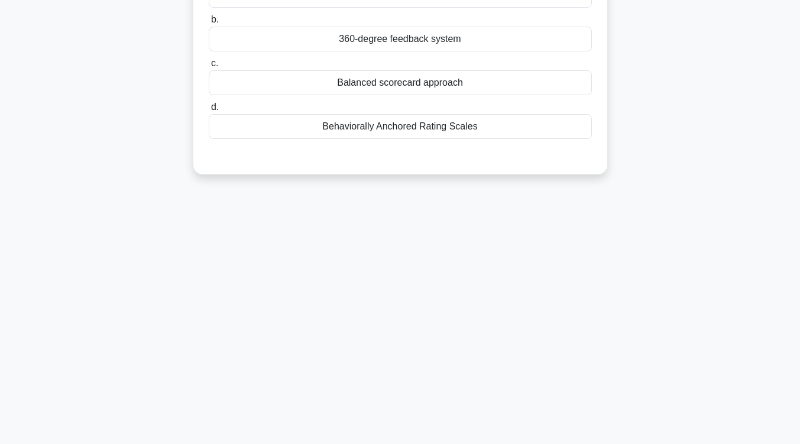
scroll to position [0, 0]
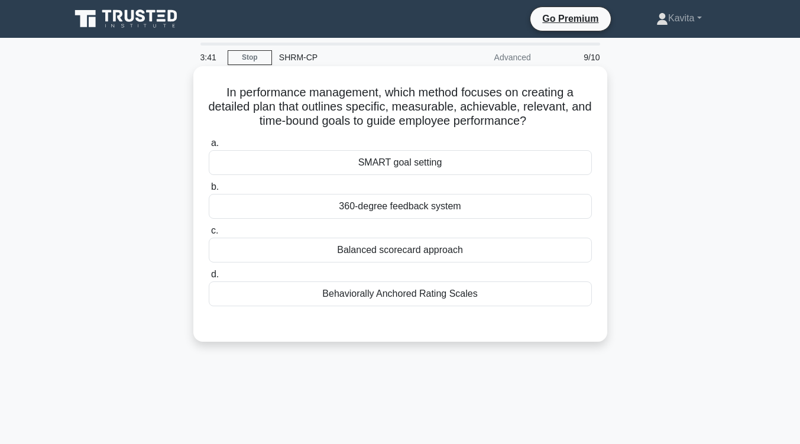
click at [439, 161] on div "SMART goal setting" at bounding box center [400, 162] width 383 height 25
click at [209, 147] on input "a. SMART goal setting" at bounding box center [209, 143] width 0 height 8
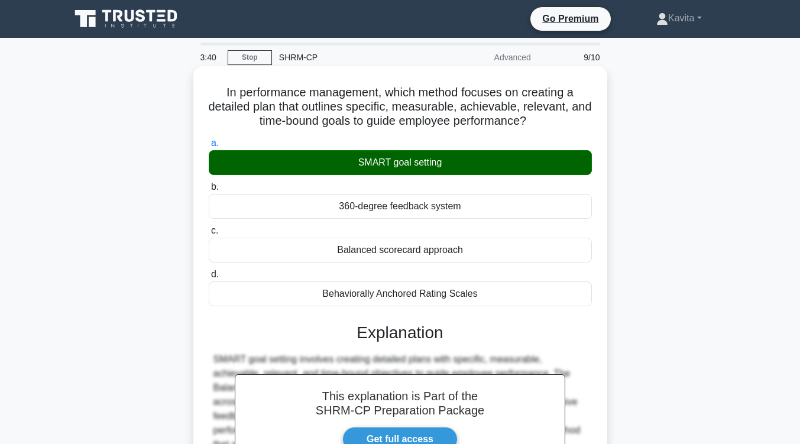
scroll to position [187, 0]
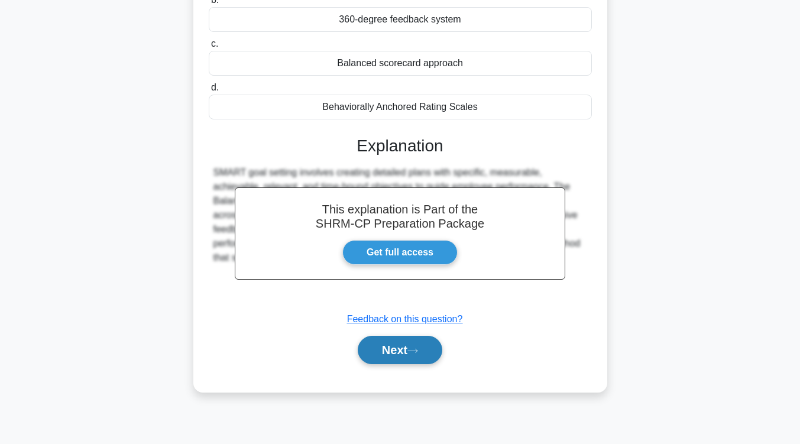
click at [410, 348] on button "Next" at bounding box center [400, 350] width 85 height 28
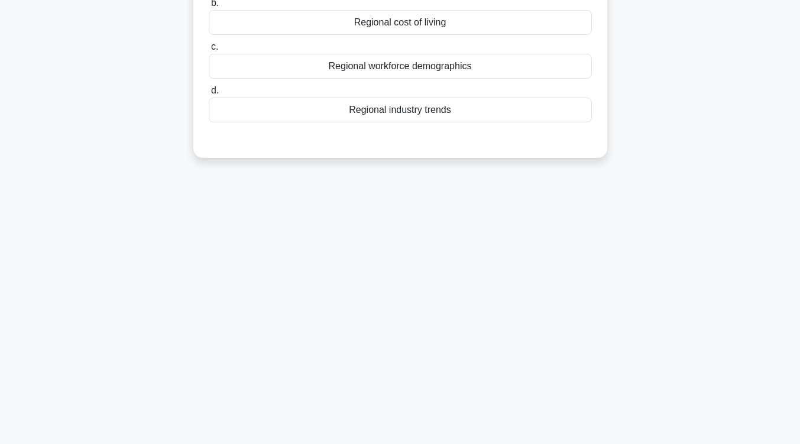
scroll to position [0, 0]
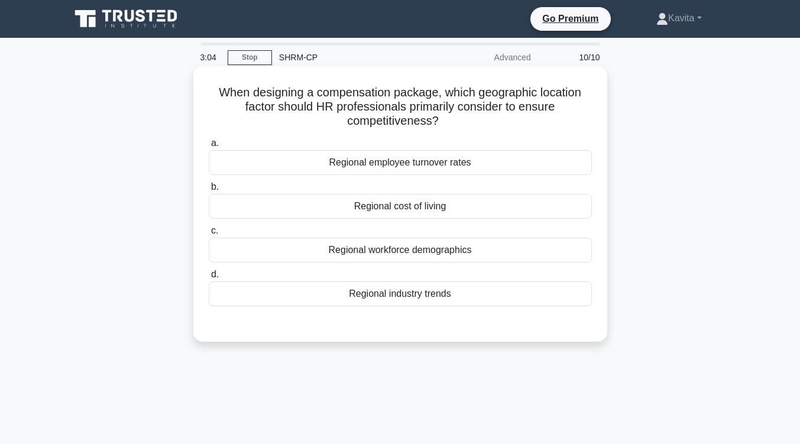
click at [432, 209] on div "Regional cost of living" at bounding box center [400, 206] width 383 height 25
click at [209, 191] on input "b. Regional cost of living" at bounding box center [209, 187] width 0 height 8
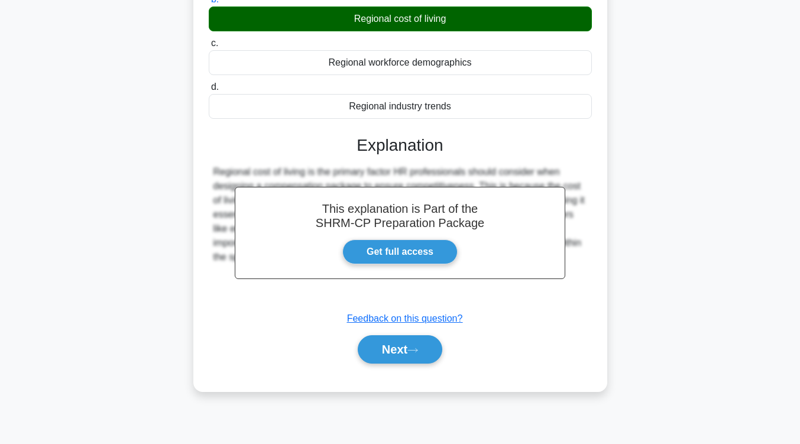
scroll to position [194, 0]
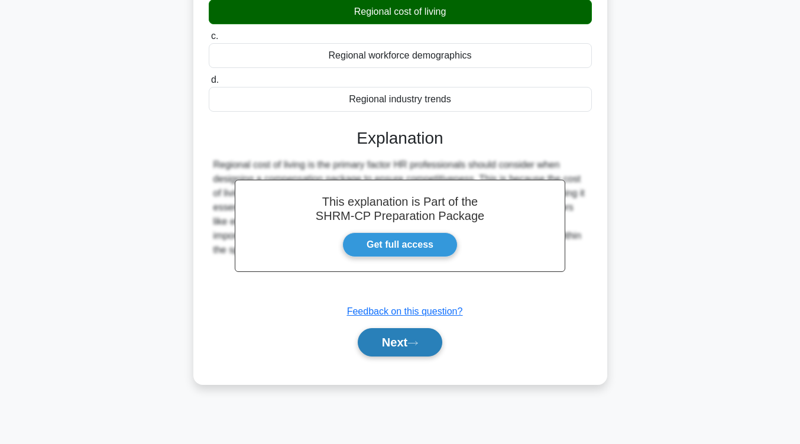
click at [408, 340] on button "Next" at bounding box center [400, 342] width 85 height 28
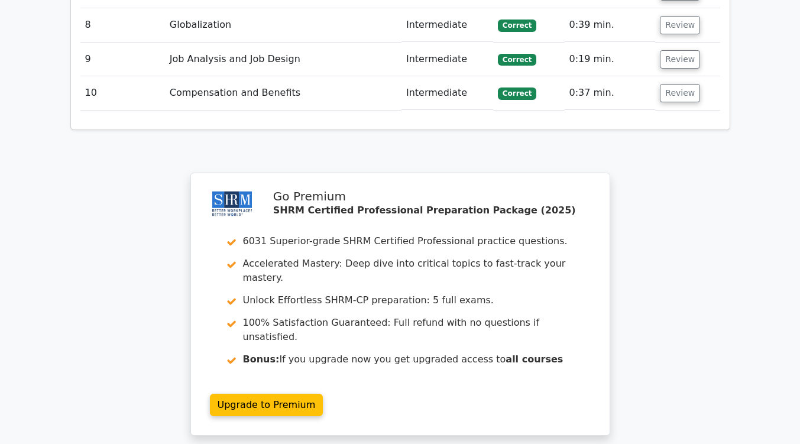
scroll to position [1796, 0]
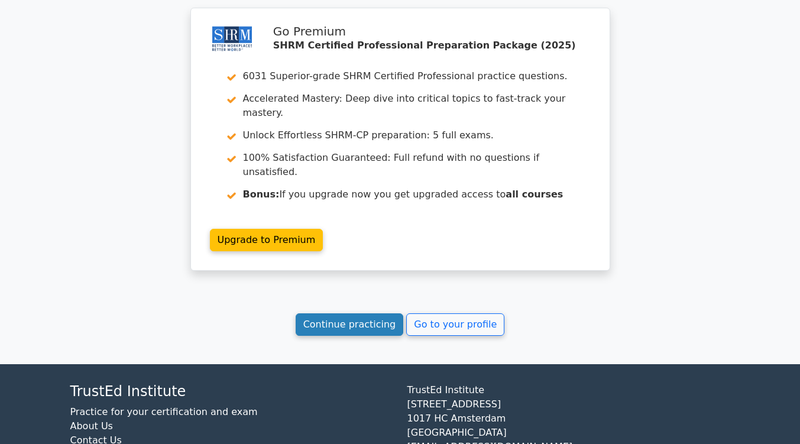
click at [367, 313] on link "Continue practicing" at bounding box center [350, 324] width 108 height 22
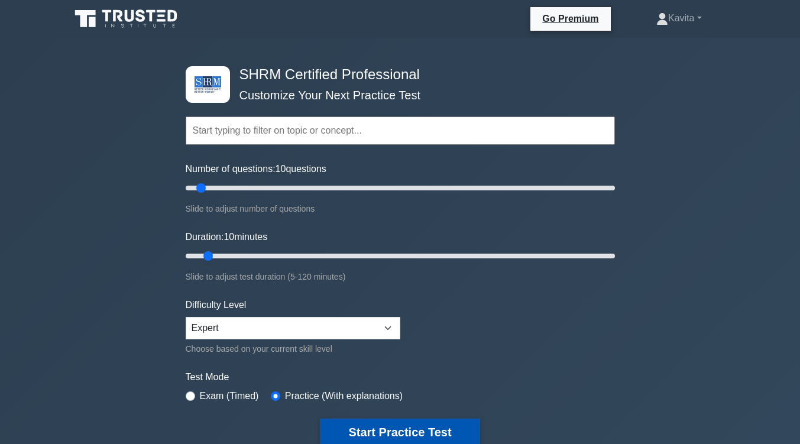
click at [398, 423] on button "Start Practice Test" at bounding box center [400, 431] width 160 height 27
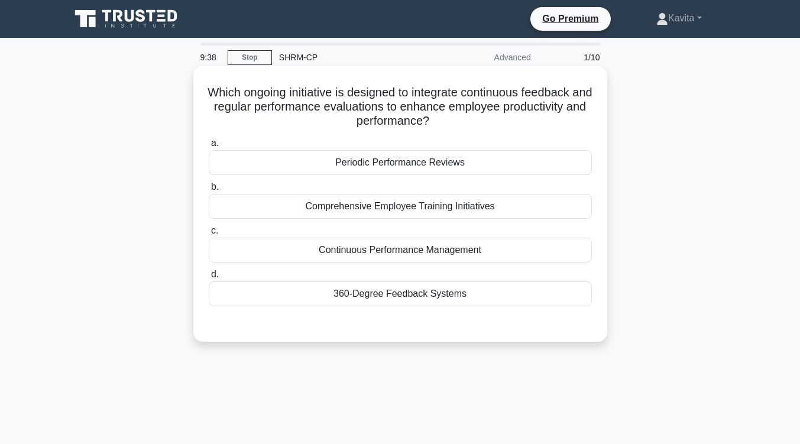
click at [462, 249] on div "Continuous Performance Management" at bounding box center [400, 250] width 383 height 25
click at [209, 235] on input "c. Continuous Performance Management" at bounding box center [209, 231] width 0 height 8
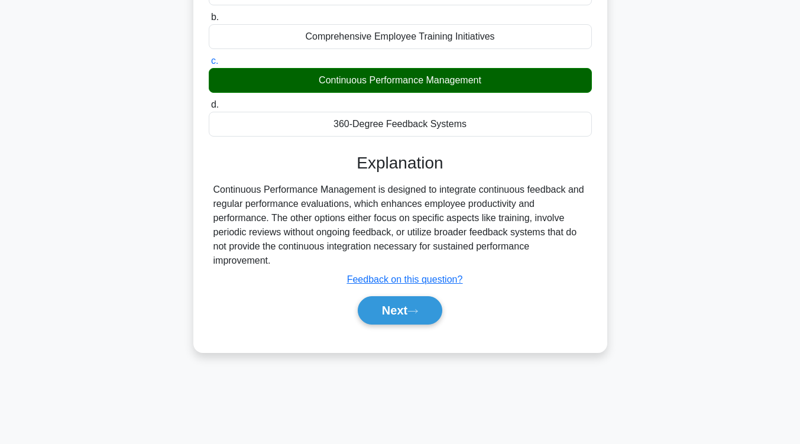
scroll to position [170, 0]
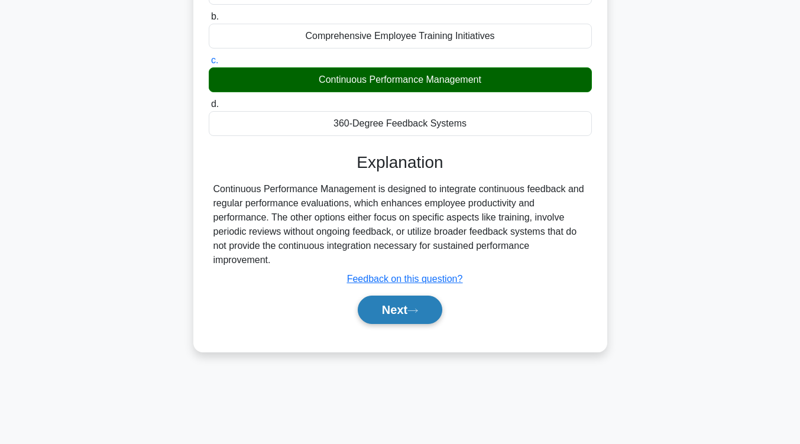
click at [391, 322] on button "Next" at bounding box center [400, 310] width 85 height 28
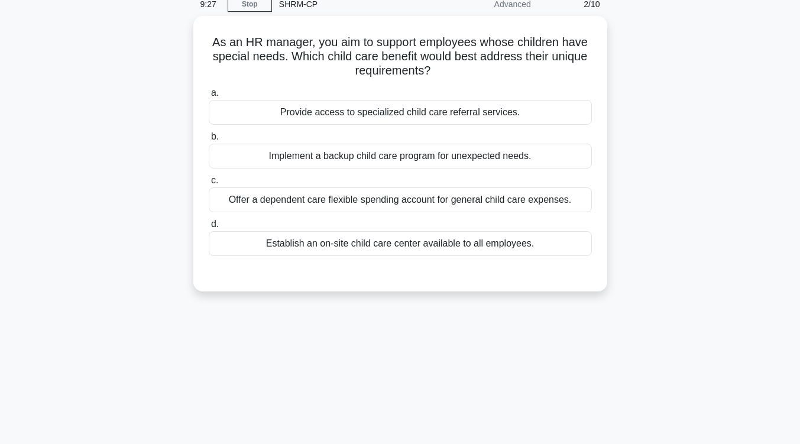
scroll to position [53, 0]
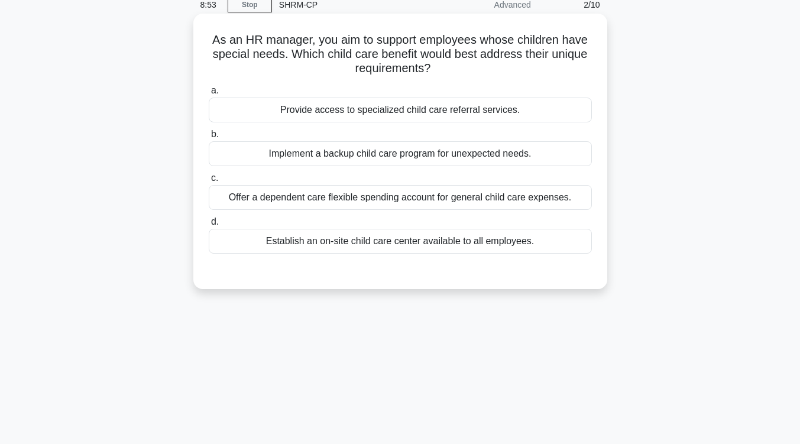
click at [438, 112] on div "Provide access to specialized child care referral services." at bounding box center [400, 110] width 383 height 25
click at [209, 95] on input "a. Provide access to specialized child care referral services." at bounding box center [209, 91] width 0 height 8
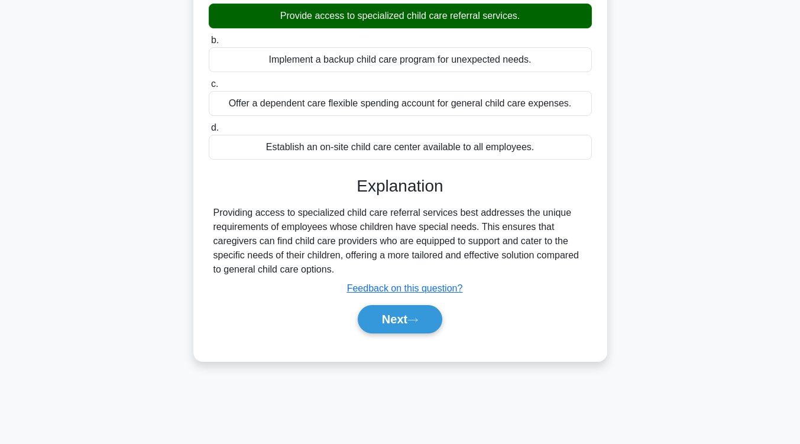
scroll to position [148, 0]
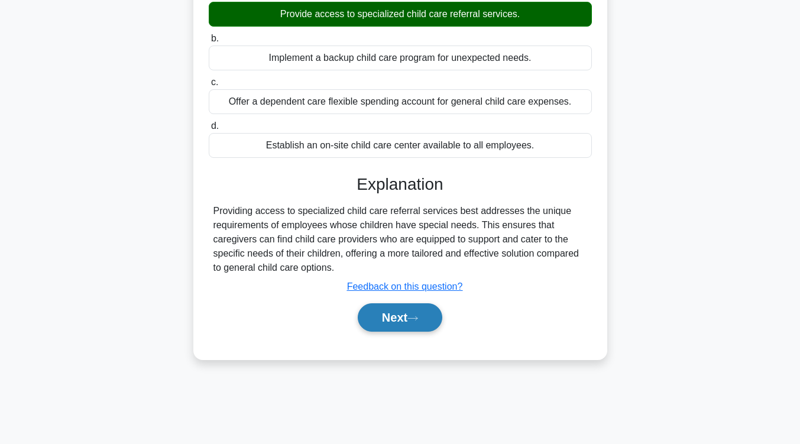
click at [420, 323] on button "Next" at bounding box center [400, 317] width 85 height 28
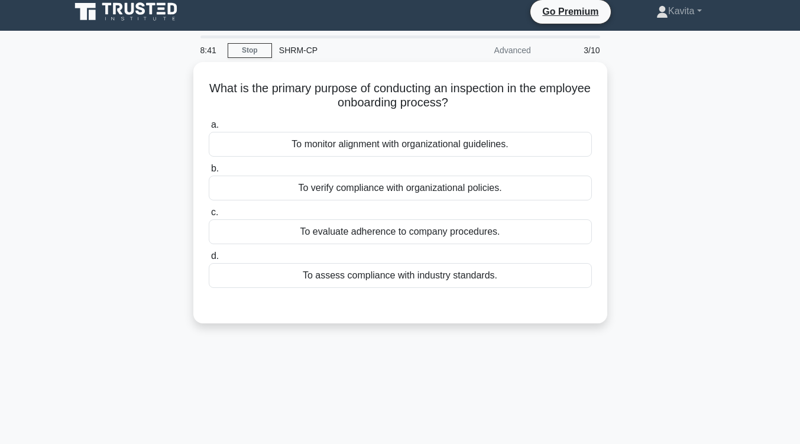
scroll to position [0, 0]
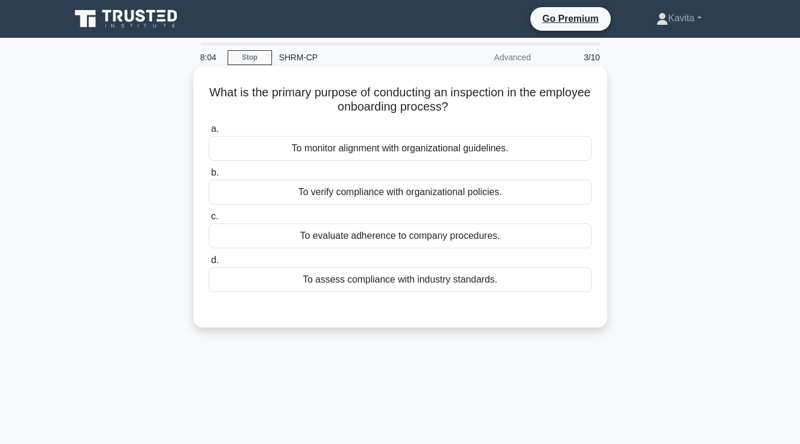
click at [416, 202] on div "To verify compliance with organizational policies." at bounding box center [400, 192] width 383 height 25
click at [209, 177] on input "b. To verify compliance with organizational policies." at bounding box center [209, 173] width 0 height 8
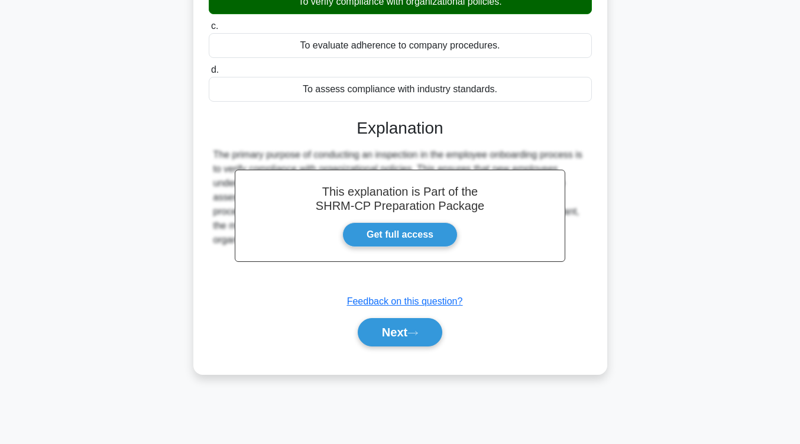
scroll to position [194, 0]
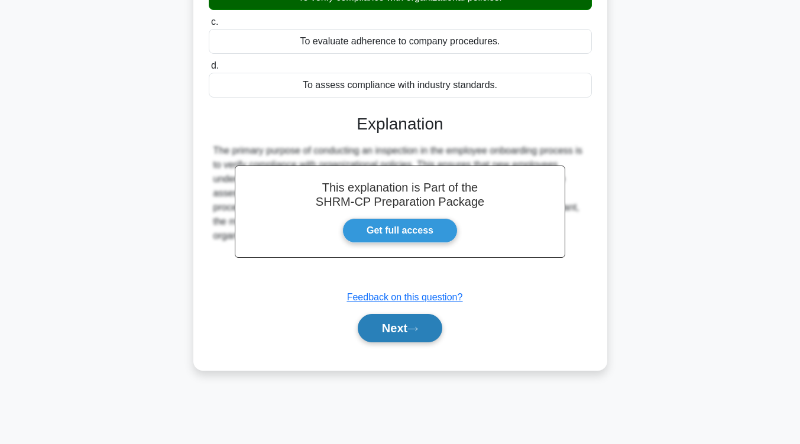
click at [398, 318] on button "Next" at bounding box center [400, 328] width 85 height 28
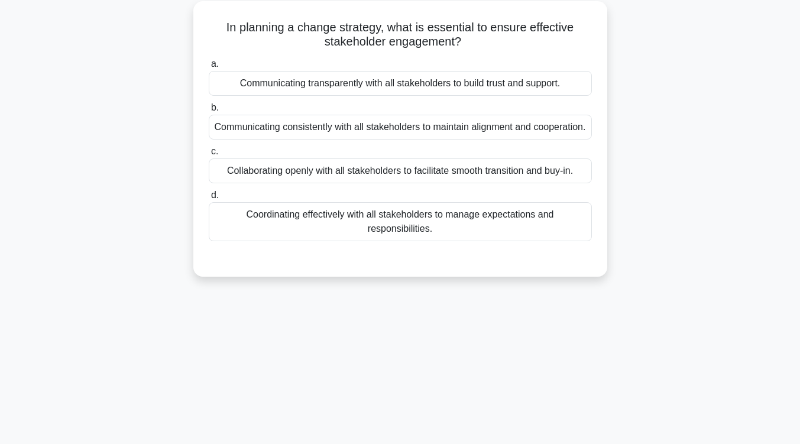
scroll to position [0, 0]
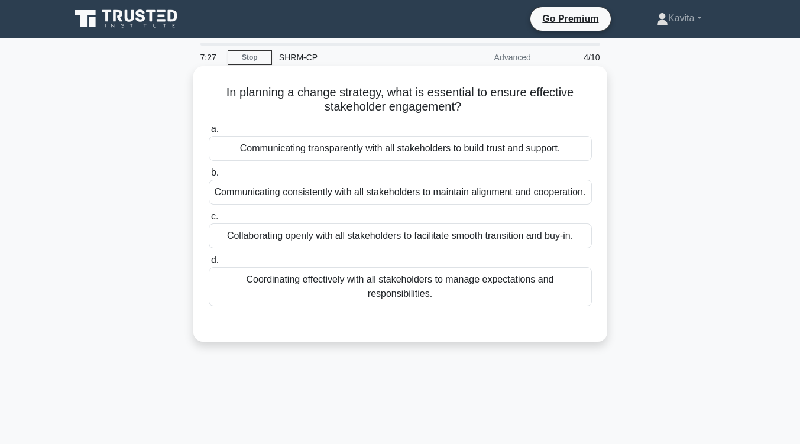
click at [426, 248] on div "Collaborating openly with all stakeholders to facilitate smooth transition and …" at bounding box center [400, 235] width 383 height 25
click at [209, 220] on input "c. Collaborating openly with all stakeholders to facilitate smooth transition a…" at bounding box center [209, 217] width 0 height 8
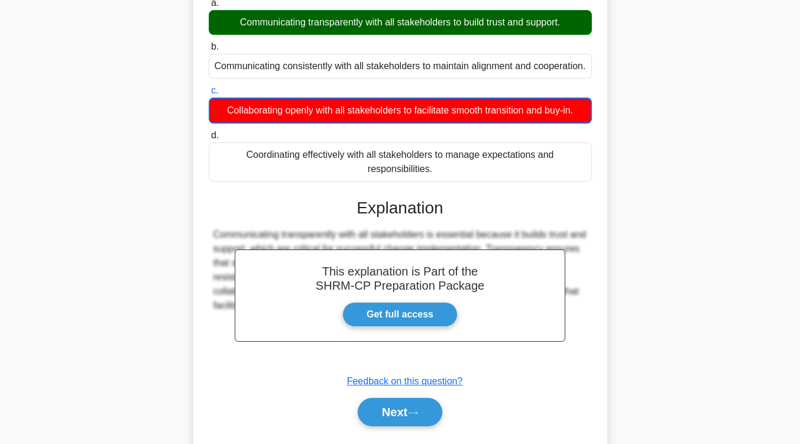
scroll to position [135, 0]
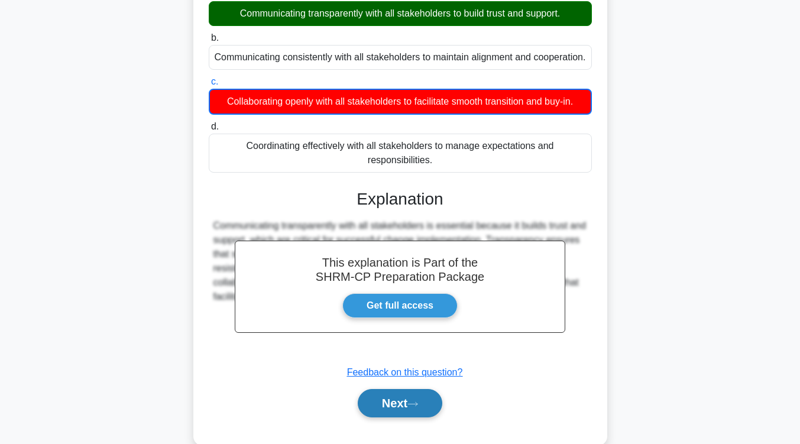
click at [384, 413] on button "Next" at bounding box center [400, 403] width 85 height 28
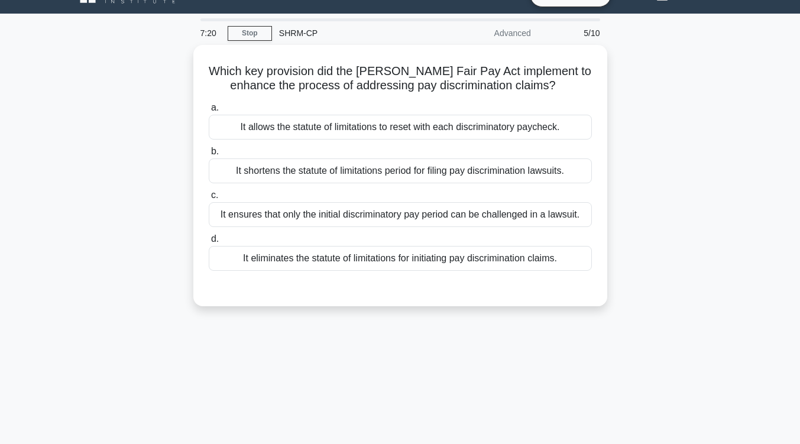
scroll to position [0, 0]
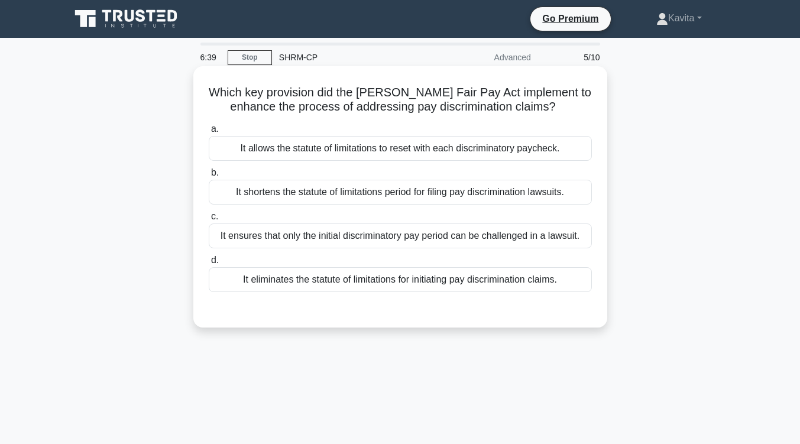
click at [352, 152] on div "It allows the statute of limitations to reset with each discriminatory paycheck." at bounding box center [400, 148] width 383 height 25
click at [209, 133] on input "a. It allows the statute of limitations to reset with each discriminatory paych…" at bounding box center [209, 129] width 0 height 8
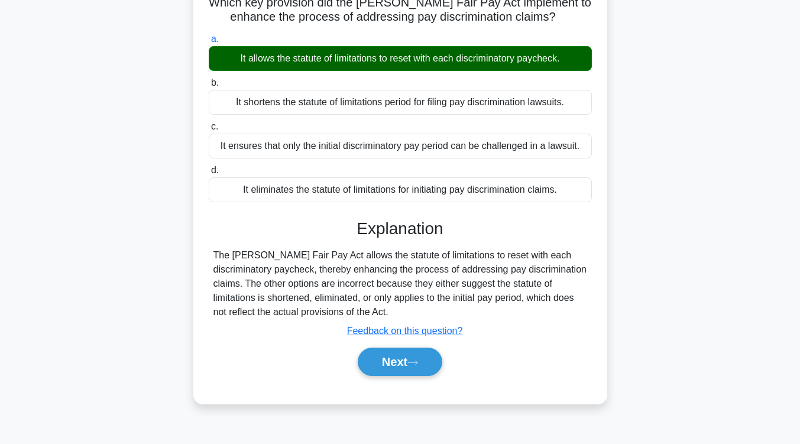
scroll to position [98, 0]
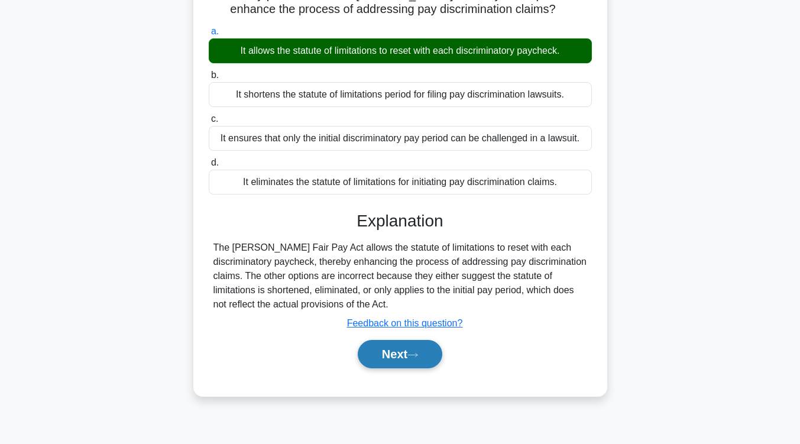
click at [421, 343] on button "Next" at bounding box center [400, 354] width 85 height 28
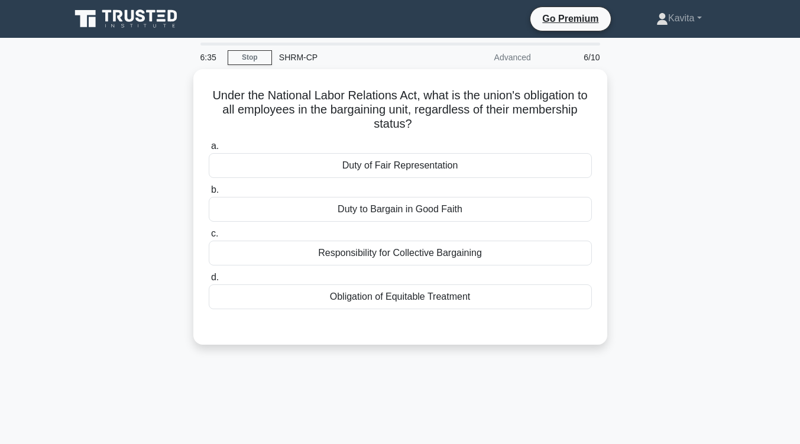
scroll to position [17, 0]
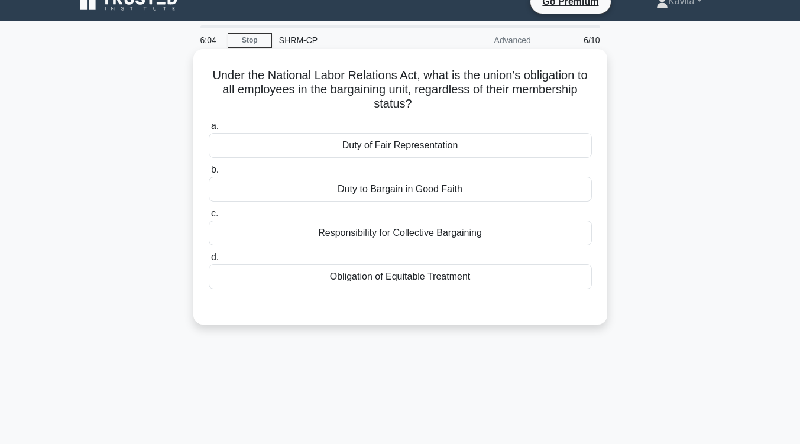
click at [437, 275] on div "Obligation of Equitable Treatment" at bounding box center [400, 276] width 383 height 25
click at [209, 261] on input "d. Obligation of Equitable Treatment" at bounding box center [209, 258] width 0 height 8
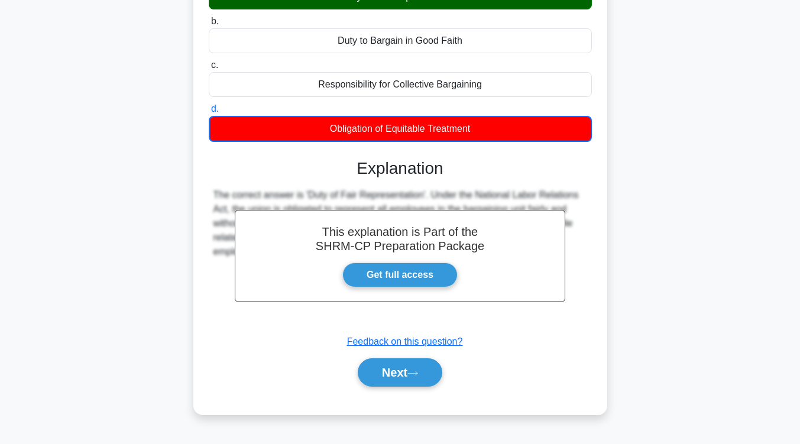
scroll to position [194, 0]
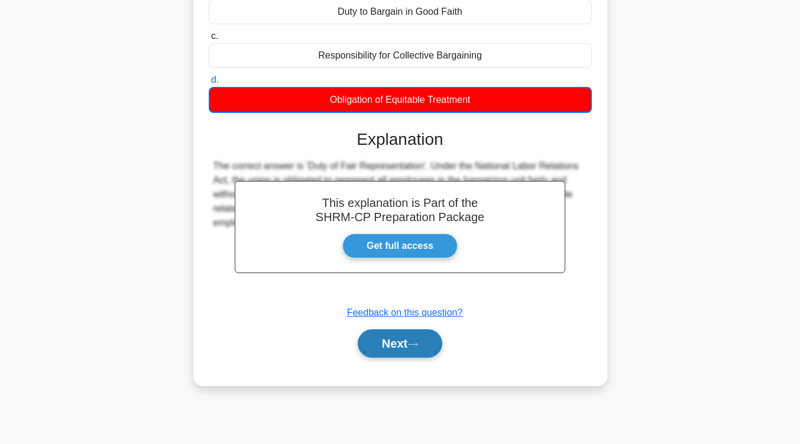
click at [418, 343] on icon at bounding box center [412, 344] width 11 height 7
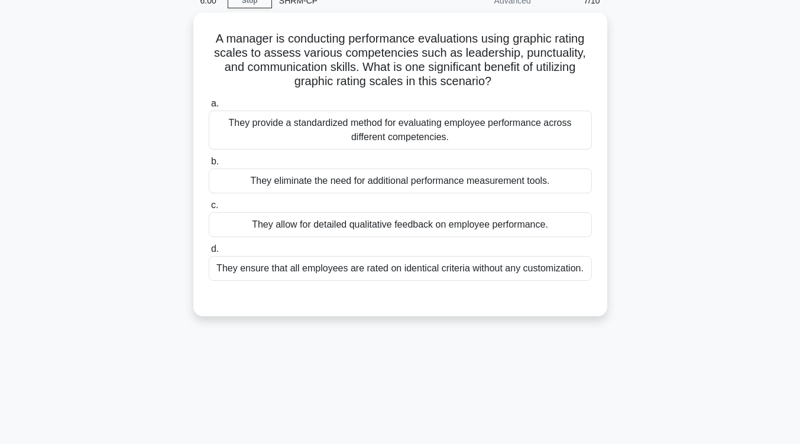
scroll to position [54, 0]
click at [469, 128] on div "They provide a standardized method for evaluating employee performance across d…" at bounding box center [400, 130] width 383 height 39
click at [209, 108] on input "a. They provide a standardized method for evaluating employee performance acros…" at bounding box center [209, 104] width 0 height 8
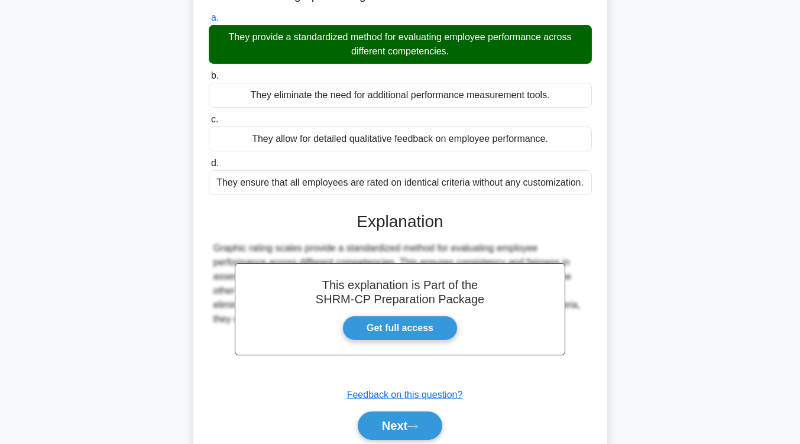
scroll to position [138, 0]
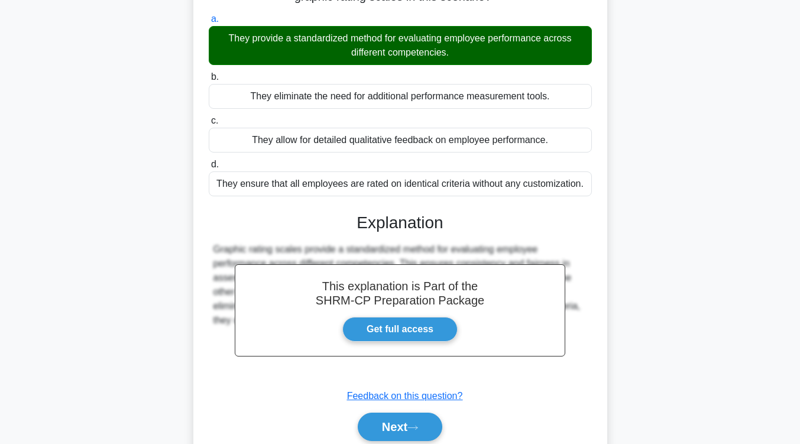
click at [469, 128] on div "They allow for detailed qualitative feedback on employee performance." at bounding box center [400, 140] width 383 height 25
click at [209, 125] on input "c. They allow for detailed qualitative feedback on employee performance." at bounding box center [209, 121] width 0 height 8
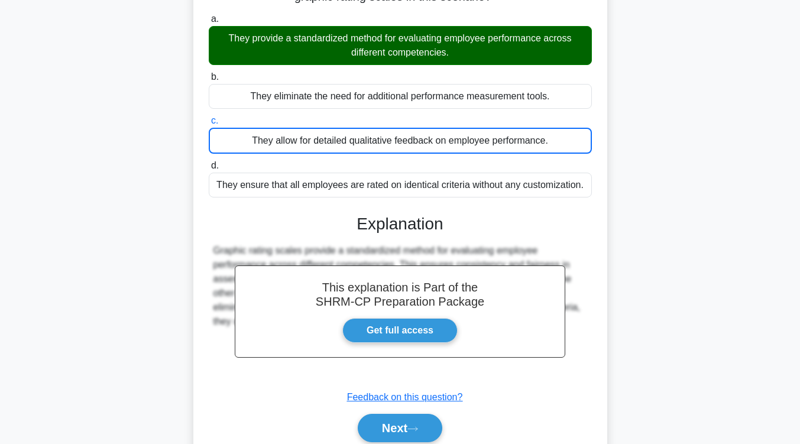
scroll to position [194, 0]
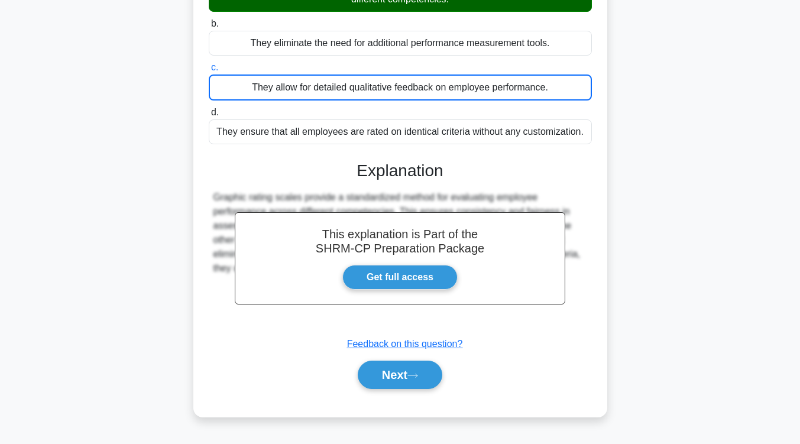
click at [751, 171] on main "5:21 Stop SHRM-CP Advanced 7/10 A manager is conducting performance evaluations…" at bounding box center [400, 143] width 800 height 601
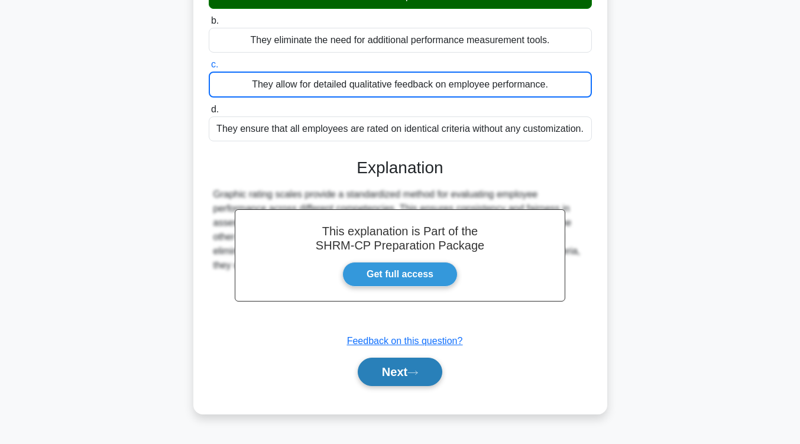
click at [434, 370] on button "Next" at bounding box center [400, 372] width 85 height 28
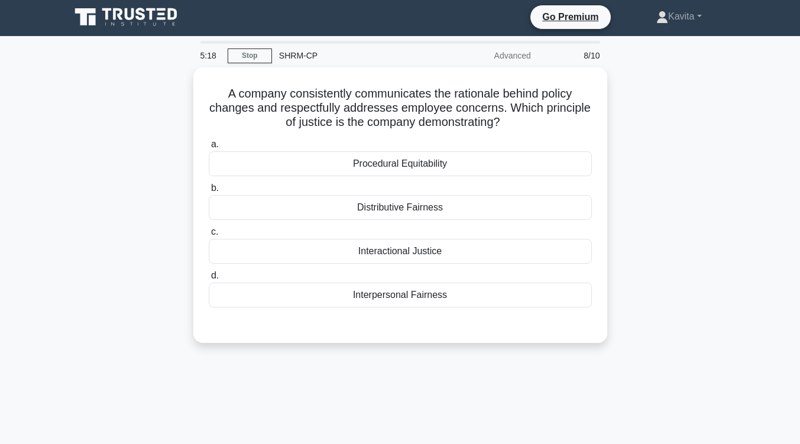
scroll to position [1, 0]
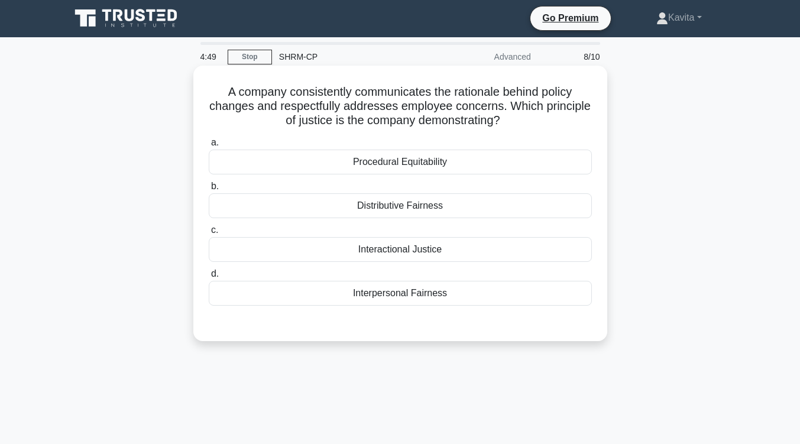
click at [431, 167] on div "Procedural Equitability" at bounding box center [400, 162] width 383 height 25
click at [209, 147] on input "a. Procedural Equitability" at bounding box center [209, 143] width 0 height 8
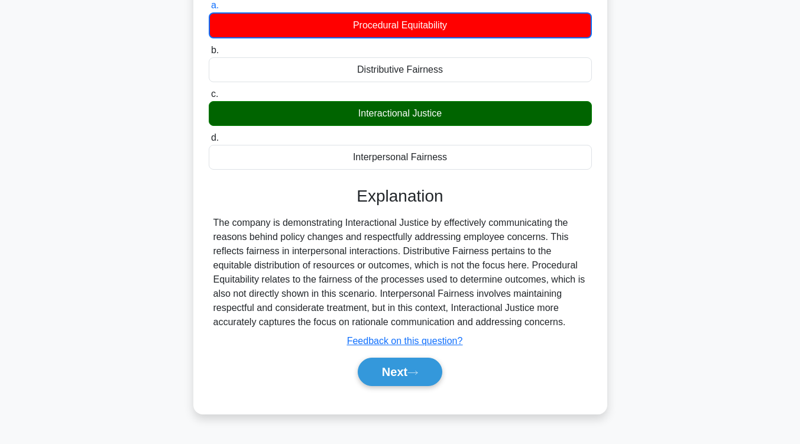
scroll to position [152, 0]
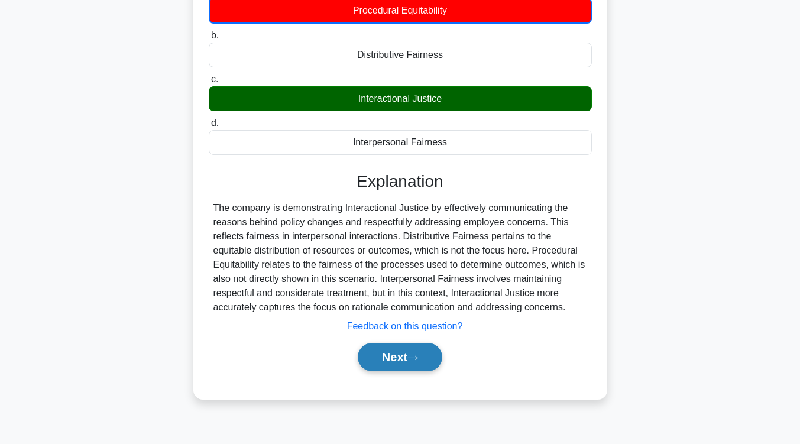
click at [414, 348] on button "Next" at bounding box center [400, 357] width 85 height 28
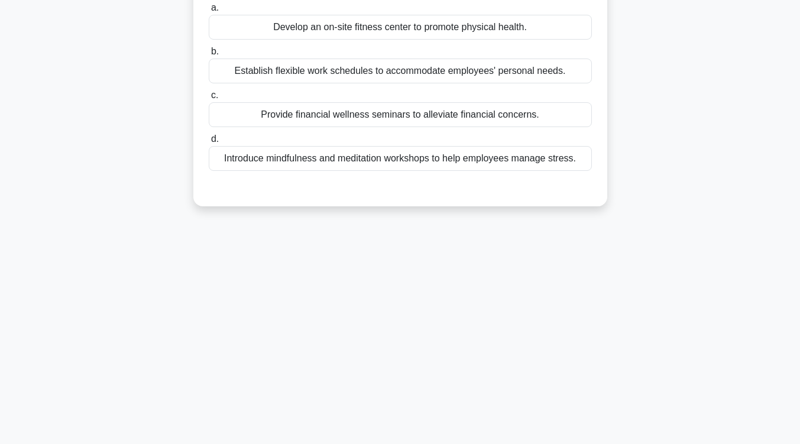
scroll to position [0, 0]
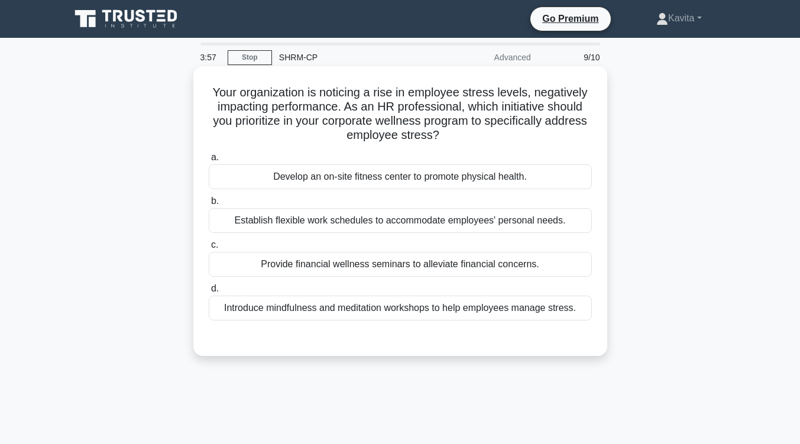
click at [441, 228] on div "Establish flexible work schedules to accommodate employees' personal needs." at bounding box center [400, 220] width 383 height 25
click at [209, 205] on input "b. Establish flexible work schedules to accommodate employees' personal needs." at bounding box center [209, 201] width 0 height 8
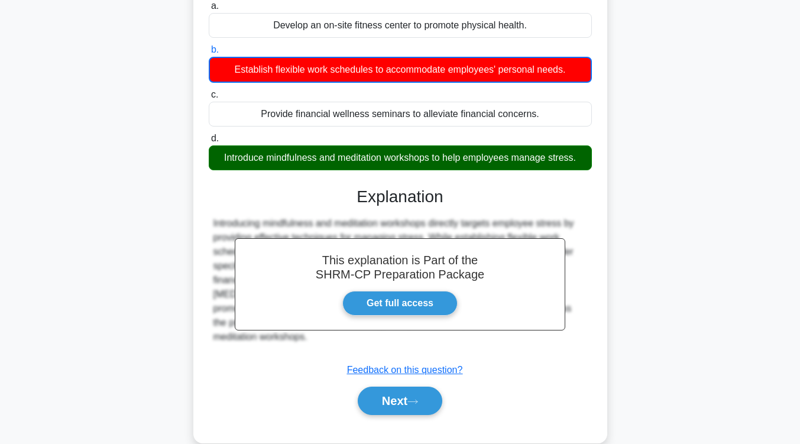
scroll to position [194, 0]
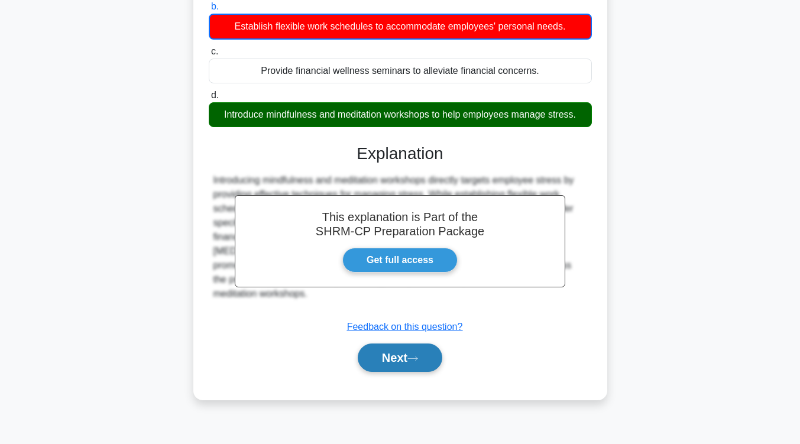
click at [398, 357] on button "Next" at bounding box center [400, 357] width 85 height 28
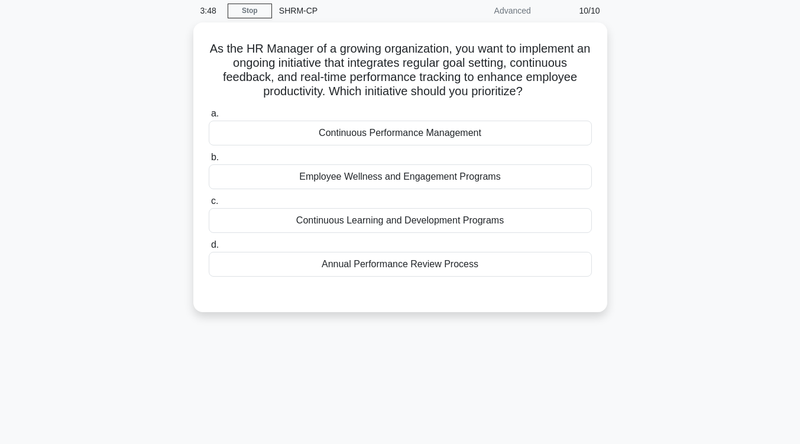
scroll to position [10, 0]
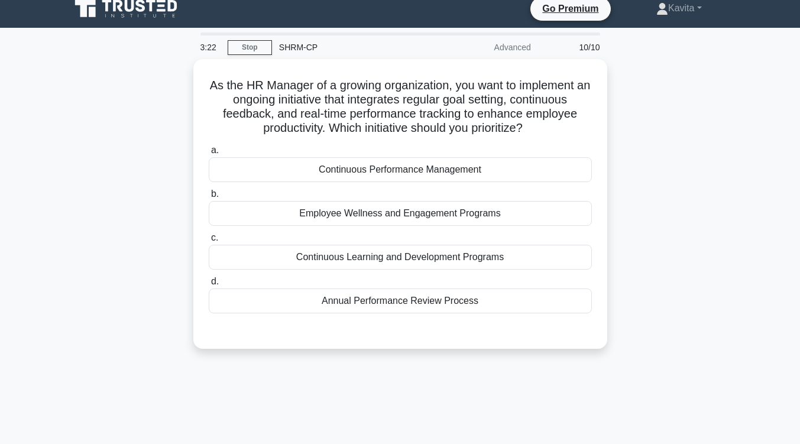
click at [398, 357] on div "As the HR Manager of a growing organization, you want to implement an ongoing i…" at bounding box center [400, 211] width 674 height 304
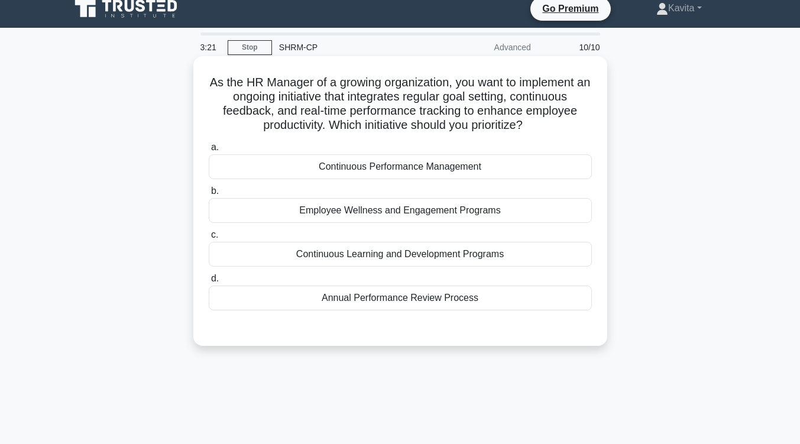
click at [401, 256] on div "Continuous Learning and Development Programs" at bounding box center [400, 254] width 383 height 25
click at [209, 239] on input "c. Continuous Learning and Development Programs" at bounding box center [209, 235] width 0 height 8
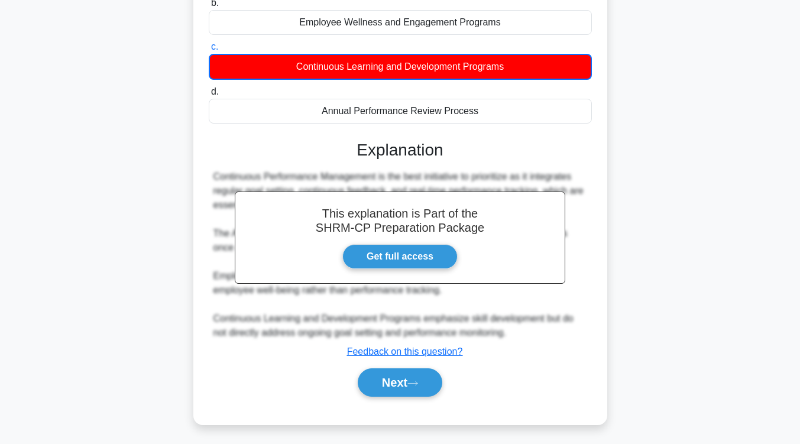
scroll to position [200, 0]
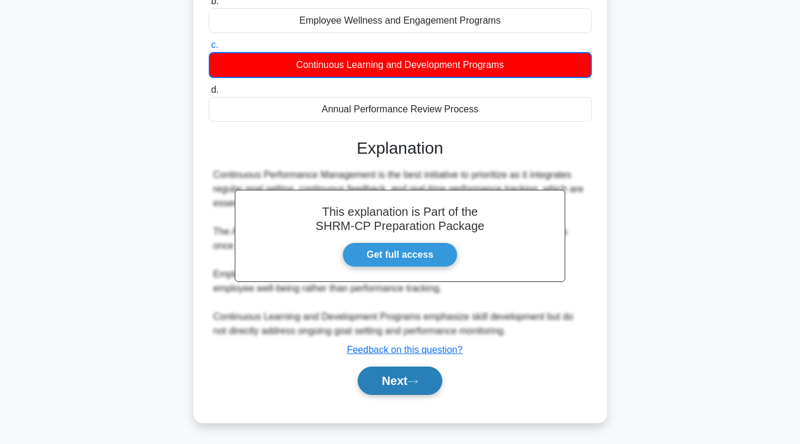
click at [405, 378] on button "Next" at bounding box center [400, 380] width 85 height 28
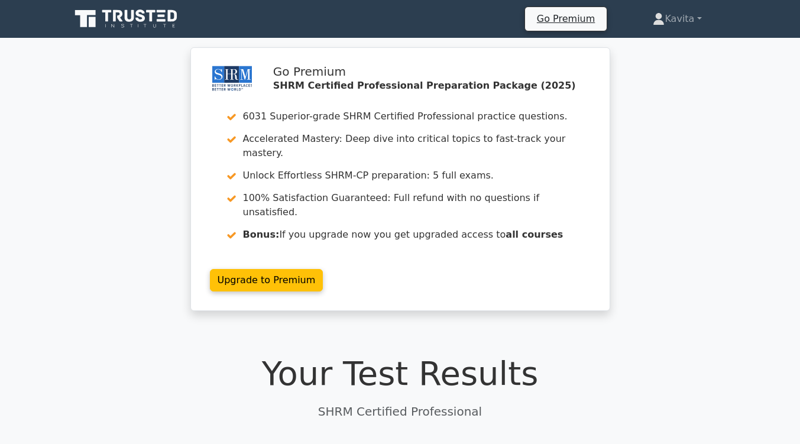
click at [405, 403] on p "SHRM Certified Professional" at bounding box center [400, 412] width 660 height 18
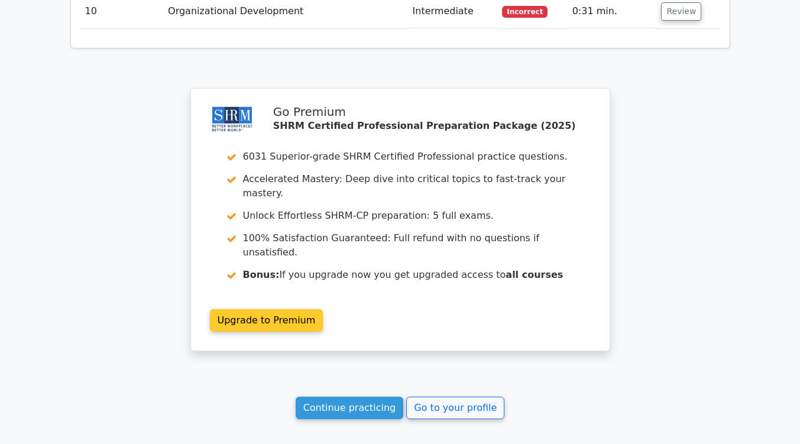
scroll to position [1721, 0]
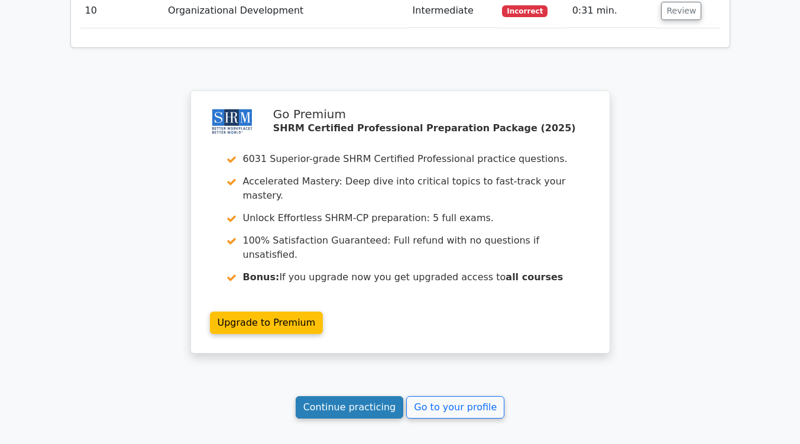
click at [351, 396] on link "Continue practicing" at bounding box center [350, 407] width 108 height 22
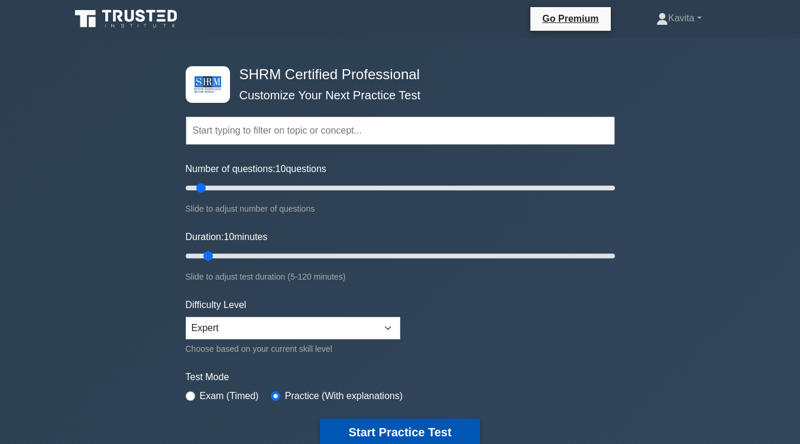
click at [368, 423] on button "Start Practice Test" at bounding box center [400, 431] width 160 height 27
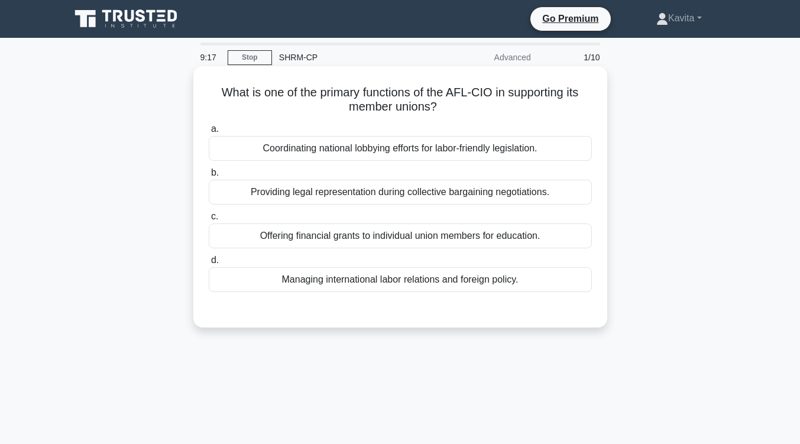
click at [427, 194] on div "Providing legal representation during collective bargaining negotiations." at bounding box center [400, 192] width 383 height 25
click at [209, 177] on input "b. Providing legal representation during collective bargaining negotiations." at bounding box center [209, 173] width 0 height 8
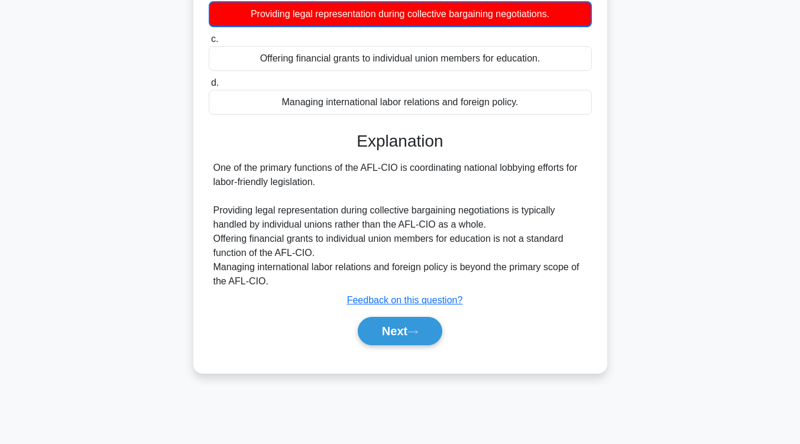
scroll to position [186, 0]
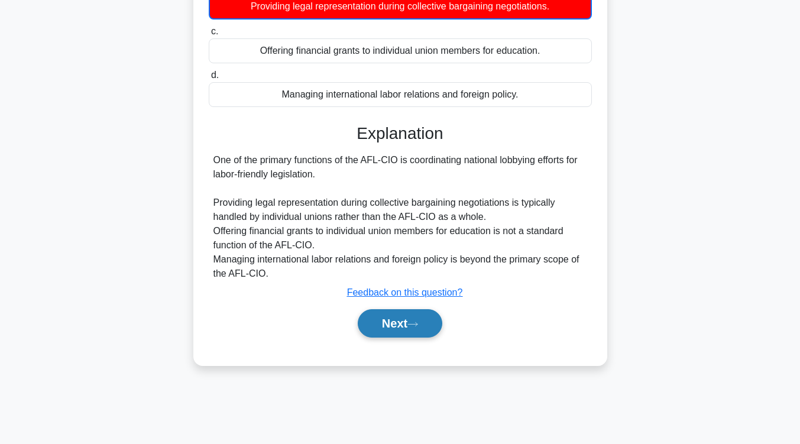
click at [388, 314] on button "Next" at bounding box center [400, 323] width 85 height 28
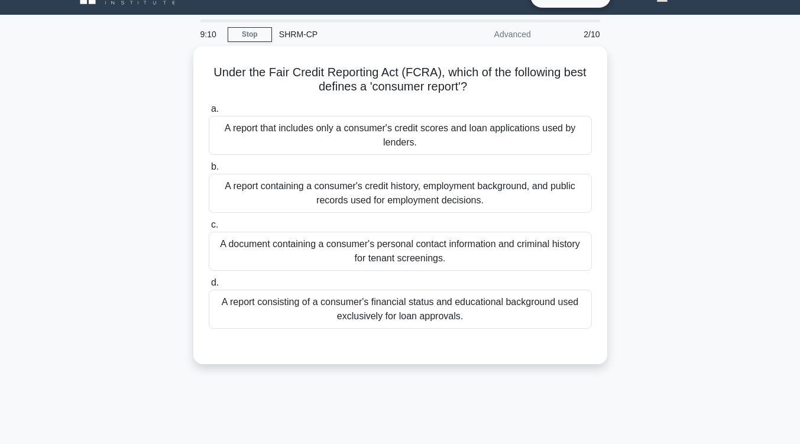
scroll to position [0, 0]
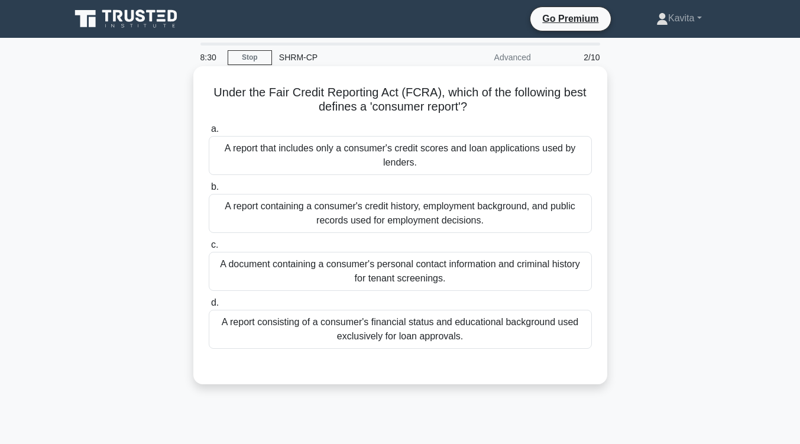
click at [392, 335] on div "A report consisting of a consumer's financial status and educational background…" at bounding box center [400, 329] width 383 height 39
click at [209, 307] on input "d. A report consisting of a consumer's financial status and educational backgro…" at bounding box center [209, 303] width 0 height 8
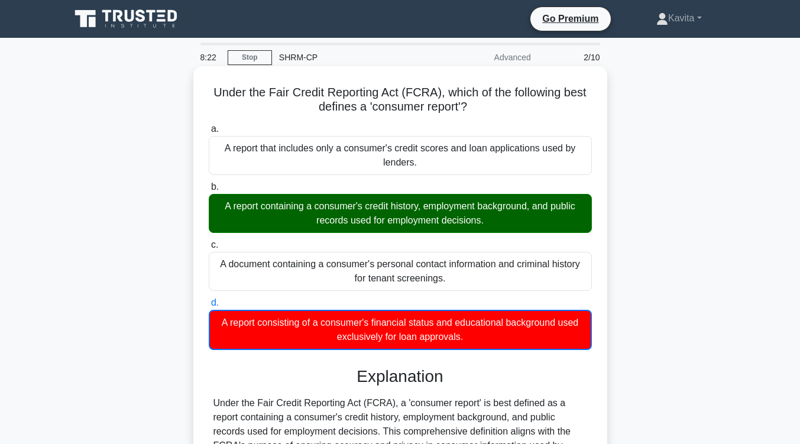
click at [392, 335] on div "A report consisting of a consumer's financial status and educational background…" at bounding box center [400, 330] width 383 height 40
click at [209, 307] on input "d. A report consisting of a consumer's financial status and educational backgro…" at bounding box center [209, 303] width 0 height 8
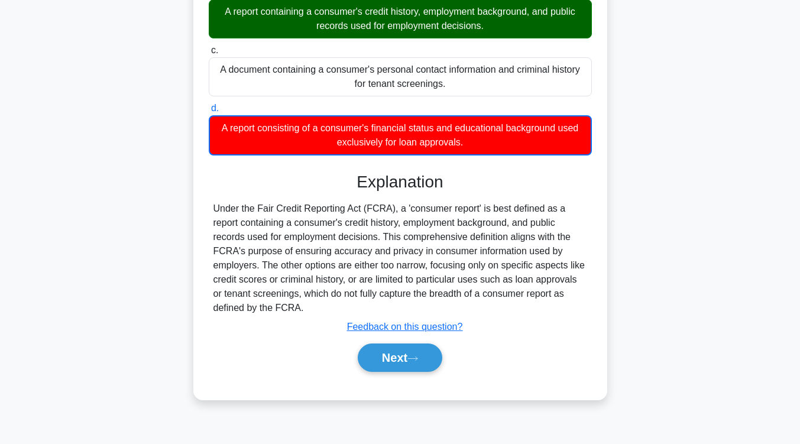
scroll to position [194, 0]
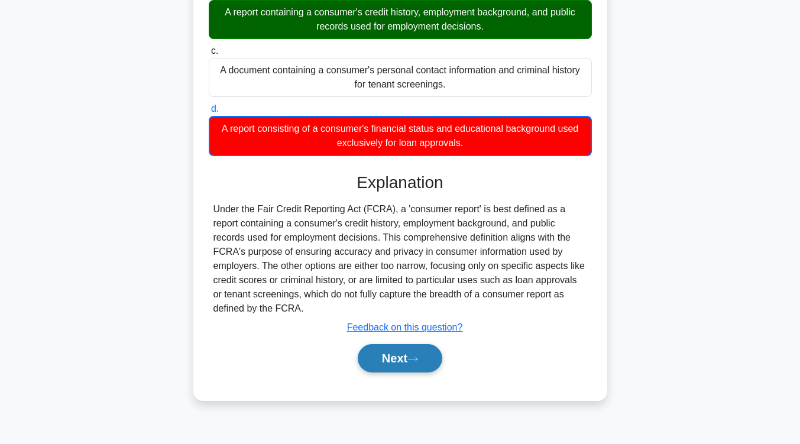
click at [384, 361] on button "Next" at bounding box center [400, 358] width 85 height 28
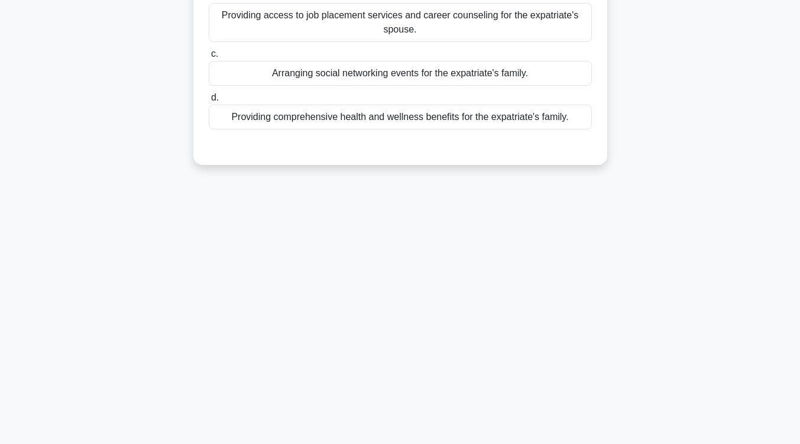
scroll to position [0, 0]
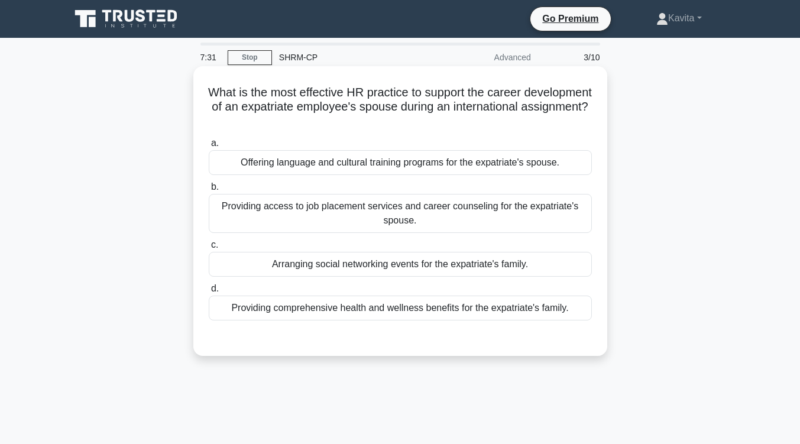
click at [427, 218] on div "Providing access to job placement services and career counseling for the expatr…" at bounding box center [400, 213] width 383 height 39
click at [209, 191] on input "b. Providing access to job placement services and career counseling for the exp…" at bounding box center [209, 187] width 0 height 8
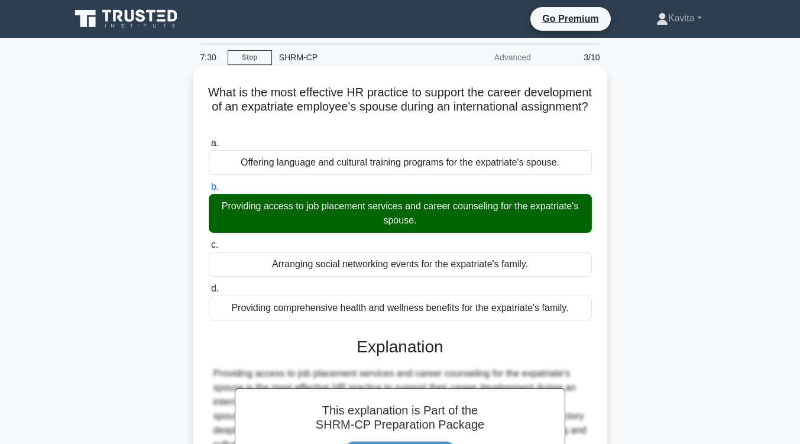
scroll to position [194, 0]
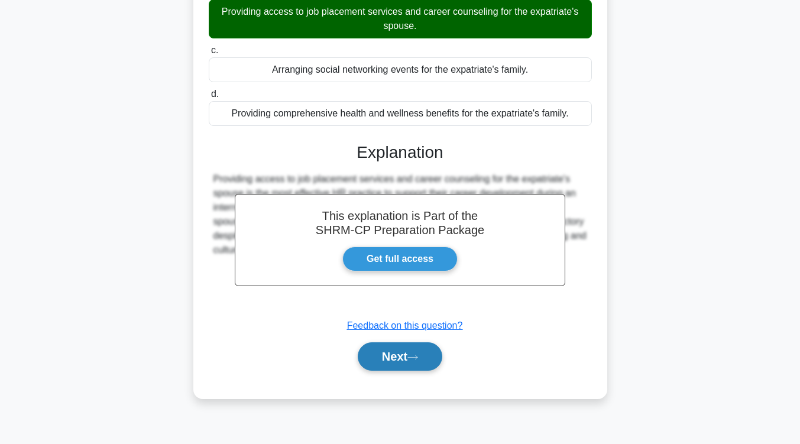
click at [406, 362] on button "Next" at bounding box center [400, 356] width 85 height 28
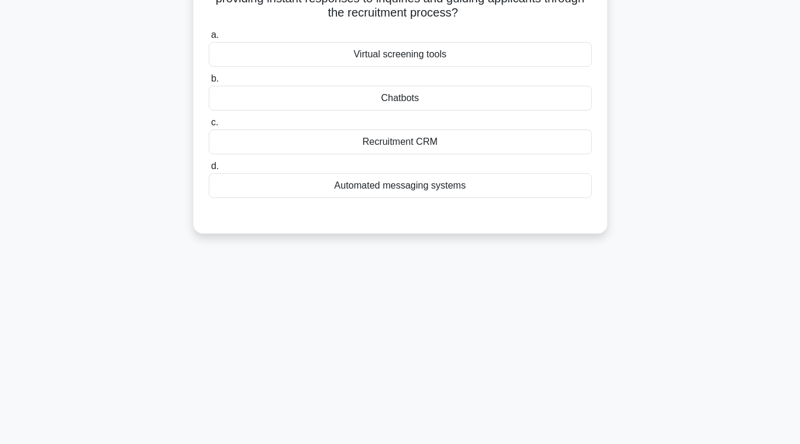
scroll to position [0, 0]
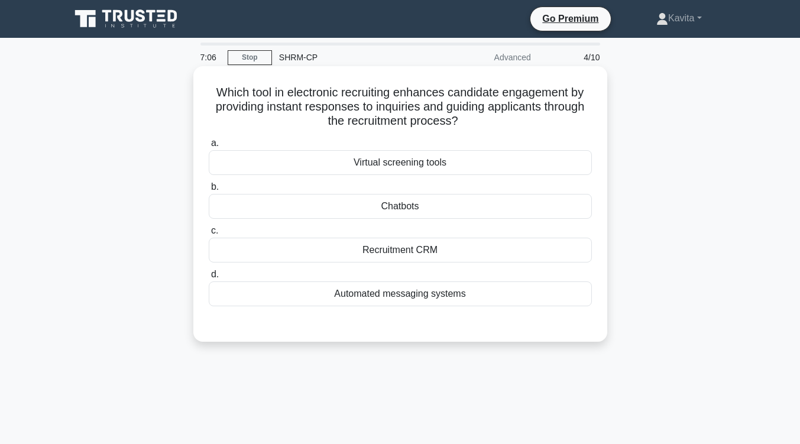
click at [456, 292] on div "Automated messaging systems" at bounding box center [400, 293] width 383 height 25
click at [209, 278] on input "d. Automated messaging systems" at bounding box center [209, 275] width 0 height 8
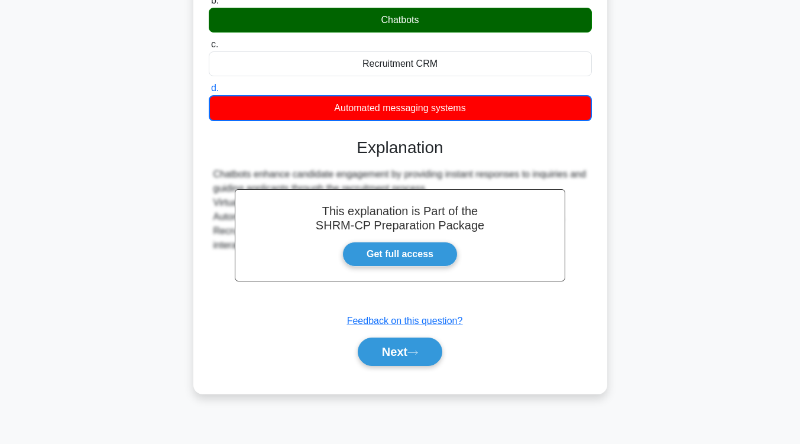
scroll to position [184, 0]
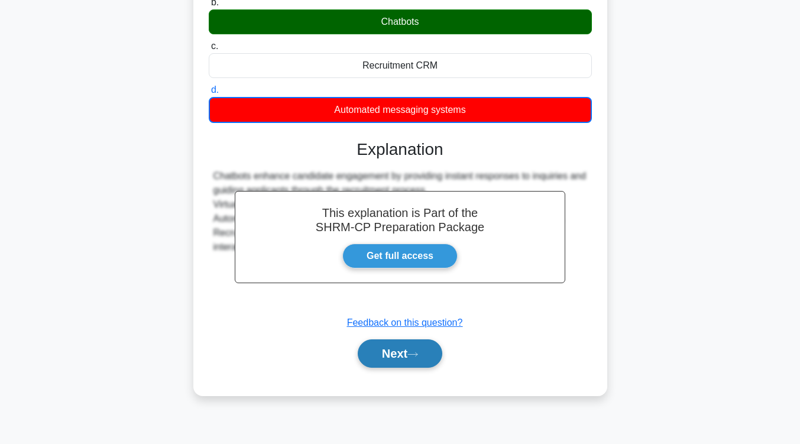
click at [402, 353] on button "Next" at bounding box center [400, 353] width 85 height 28
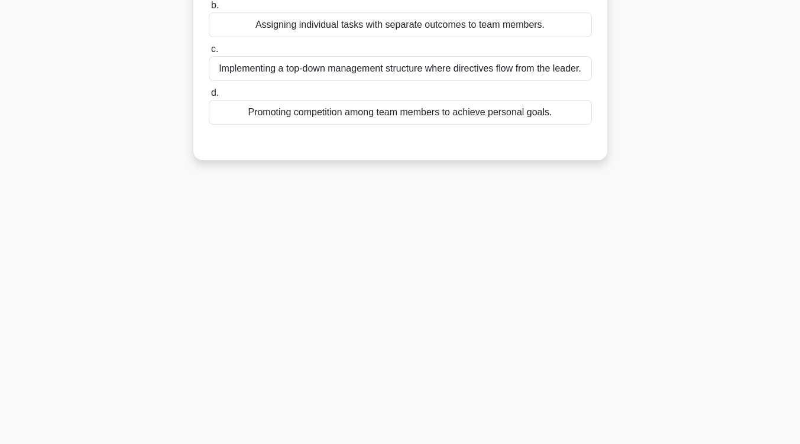
scroll to position [0, 0]
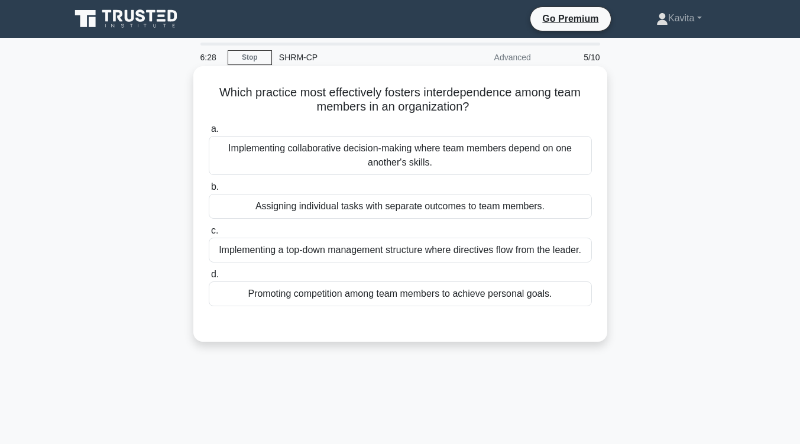
click at [437, 167] on div "Implementing collaborative decision-making where team members depend on one ano…" at bounding box center [400, 155] width 383 height 39
click at [209, 133] on input "a. Implementing collaborative decision-making where team members depend on one …" at bounding box center [209, 129] width 0 height 8
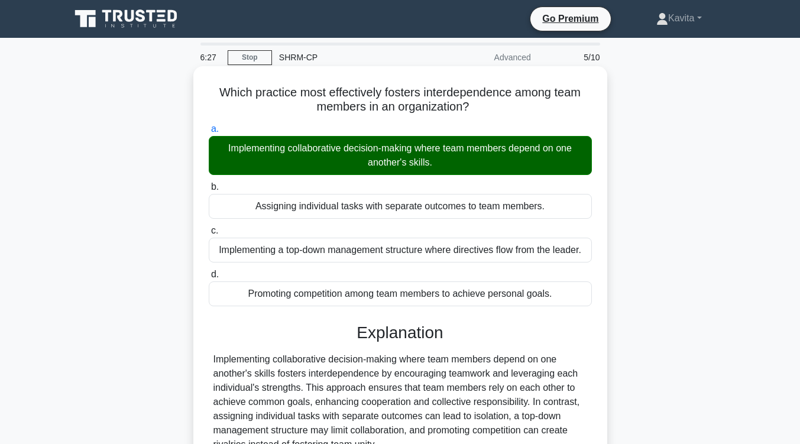
scroll to position [194, 0]
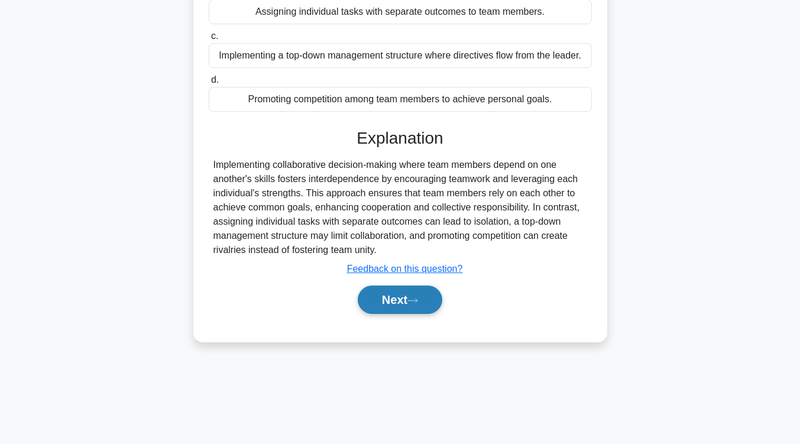
click at [417, 297] on button "Next" at bounding box center [400, 299] width 85 height 28
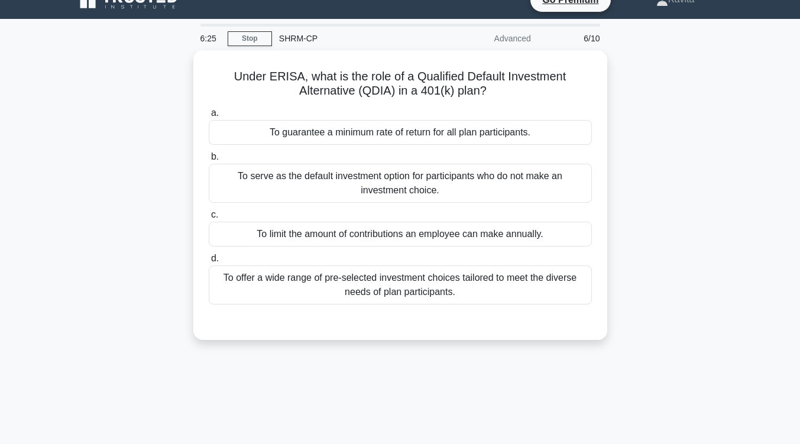
scroll to position [18, 0]
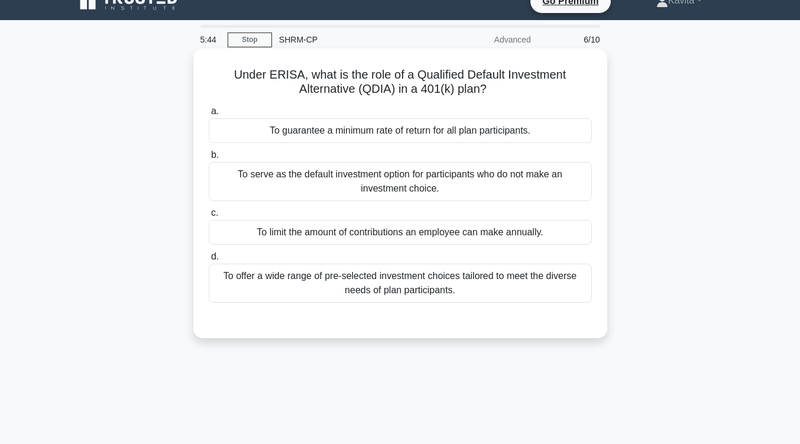
click at [420, 293] on div "To offer a wide range of pre-selected investment choices tailored to meet the d…" at bounding box center [400, 283] width 383 height 39
click at [209, 261] on input "d. To offer a wide range of pre-selected investment choices tailored to meet th…" at bounding box center [209, 257] width 0 height 8
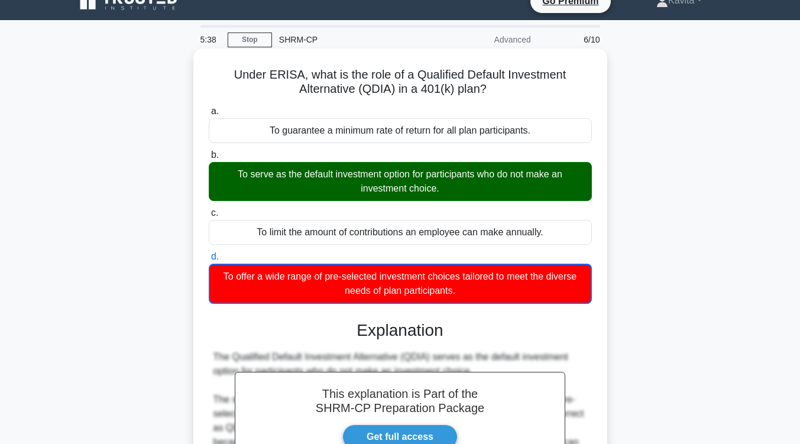
scroll to position [180, 0]
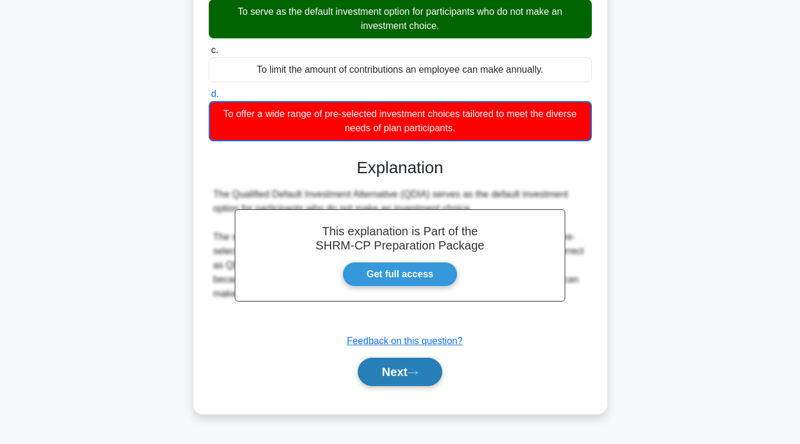
click at [395, 382] on button "Next" at bounding box center [400, 372] width 85 height 28
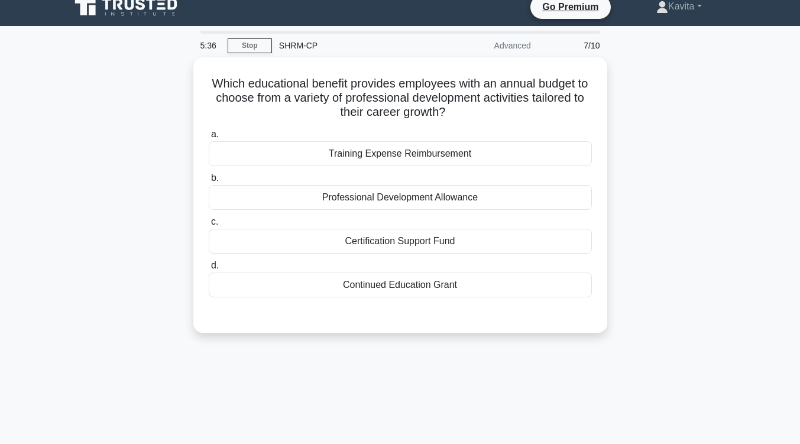
scroll to position [0, 0]
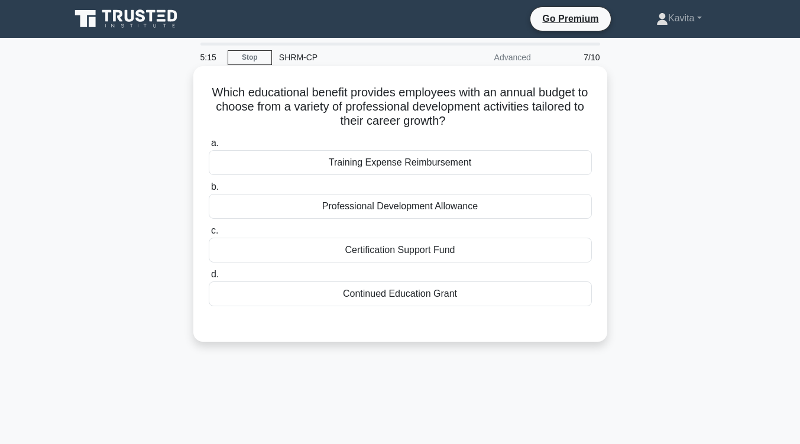
click at [425, 294] on div "Continued Education Grant" at bounding box center [400, 293] width 383 height 25
click at [209, 278] on input "d. Continued Education Grant" at bounding box center [209, 275] width 0 height 8
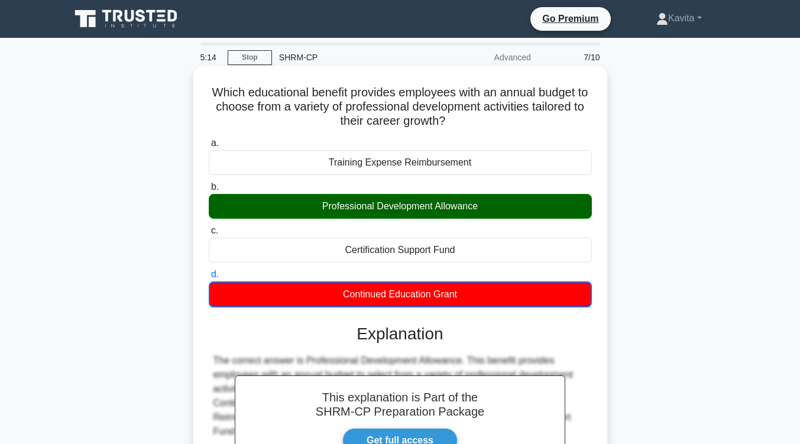
scroll to position [194, 0]
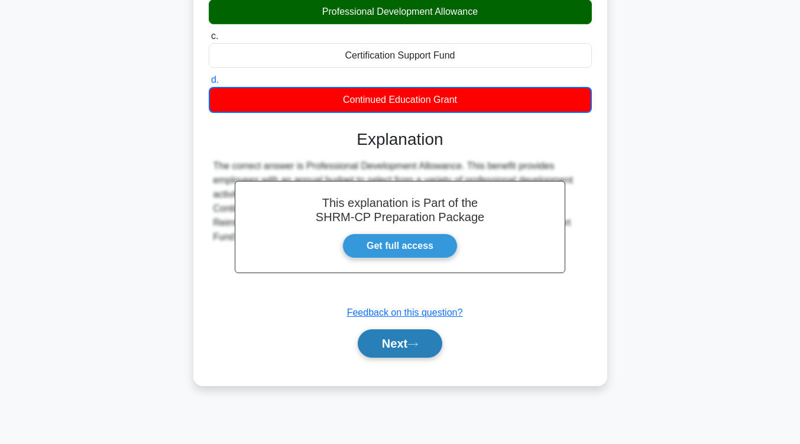
click at [409, 348] on button "Next" at bounding box center [400, 343] width 85 height 28
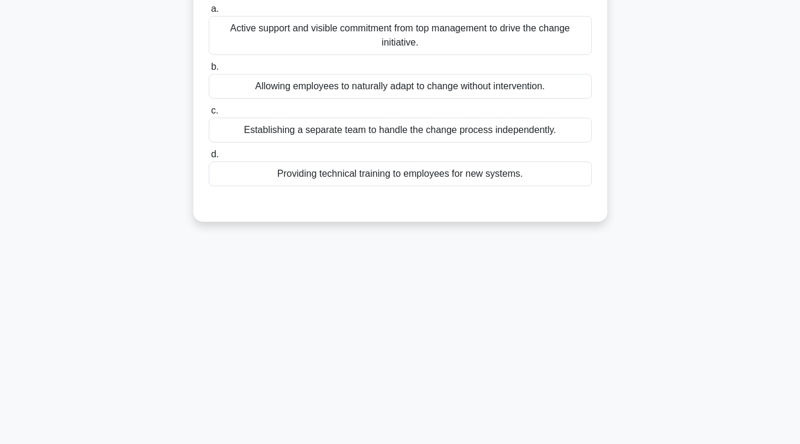
scroll to position [66, 0]
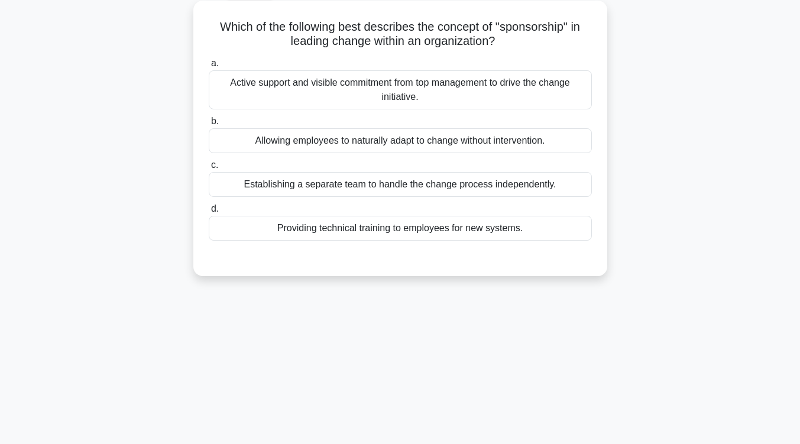
click at [446, 98] on div "Active support and visible commitment from top management to drive the change i…" at bounding box center [400, 89] width 383 height 39
click at [209, 67] on input "a. Active support and visible commitment from top management to drive the chang…" at bounding box center [209, 64] width 0 height 8
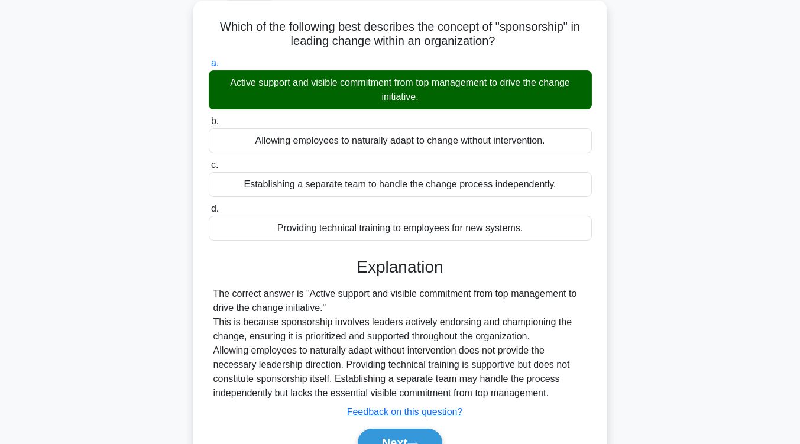
scroll to position [129, 0]
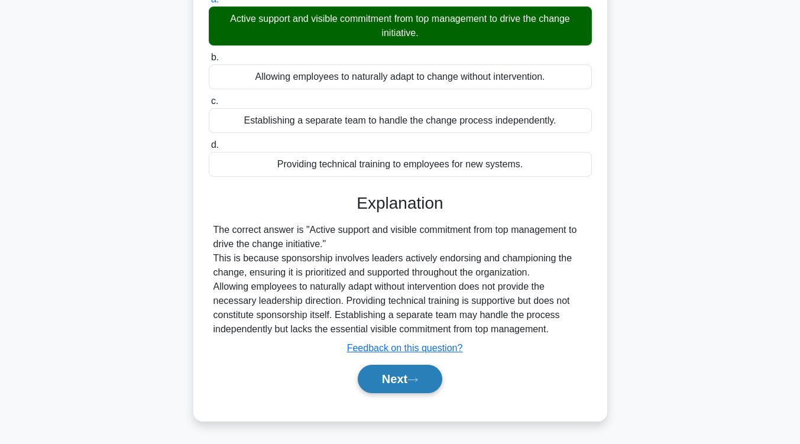
click at [408, 377] on button "Next" at bounding box center [400, 379] width 85 height 28
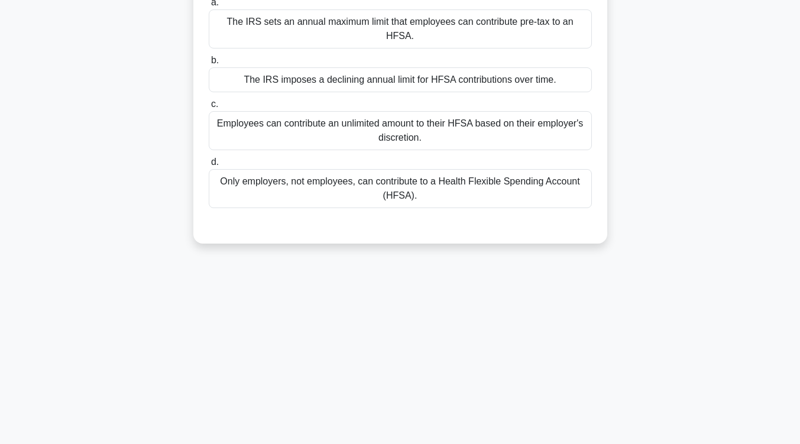
scroll to position [0, 0]
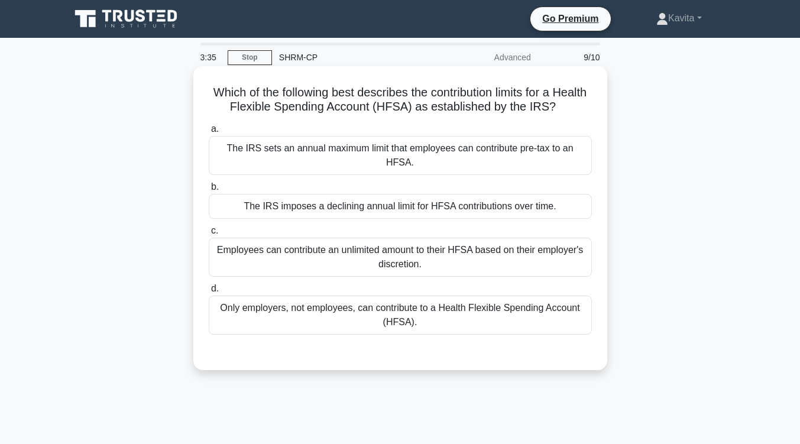
click at [524, 148] on div "The IRS sets an annual maximum limit that employees can contribute pre-tax to a…" at bounding box center [400, 155] width 383 height 39
click at [209, 133] on input "a. The IRS sets an annual maximum limit that employees can contribute pre-tax t…" at bounding box center [209, 129] width 0 height 8
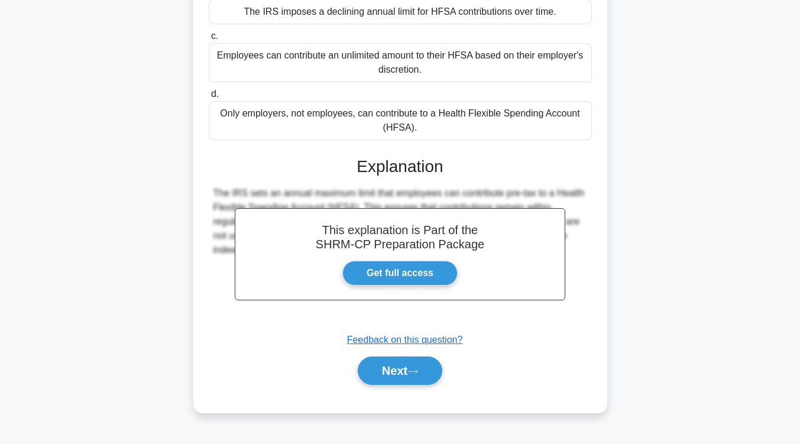
scroll to position [194, 0]
click at [393, 381] on button "Next" at bounding box center [400, 371] width 85 height 28
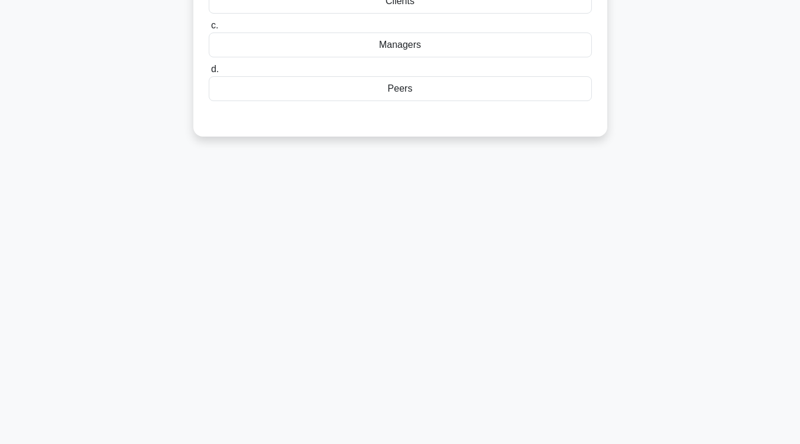
scroll to position [0, 0]
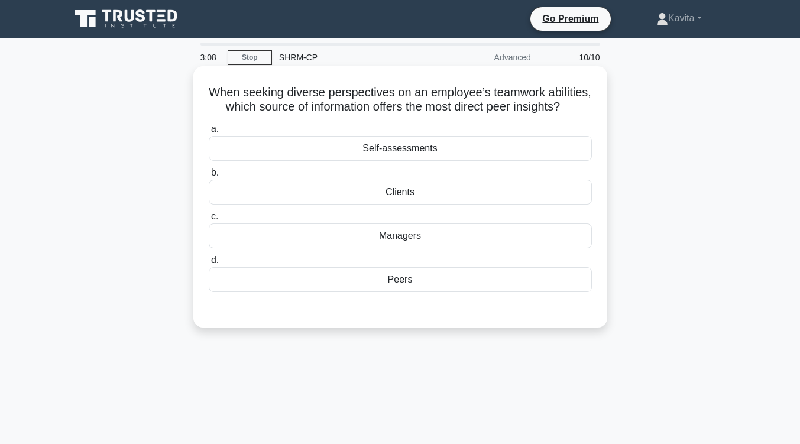
click at [435, 292] on div "Peers" at bounding box center [400, 279] width 383 height 25
click at [209, 264] on input "d. Peers" at bounding box center [209, 261] width 0 height 8
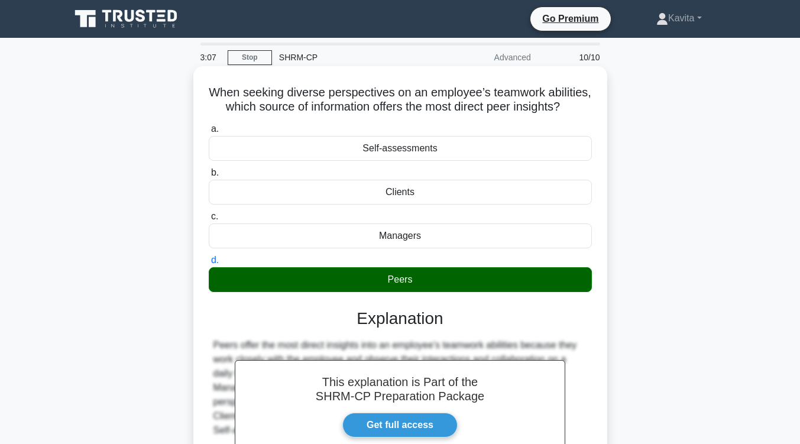
scroll to position [194, 0]
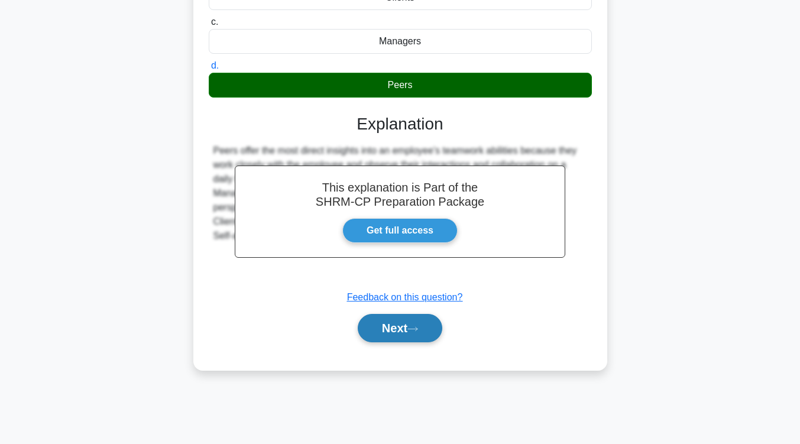
click at [400, 342] on button "Next" at bounding box center [400, 328] width 85 height 28
